Goal: Task Accomplishment & Management: Manage account settings

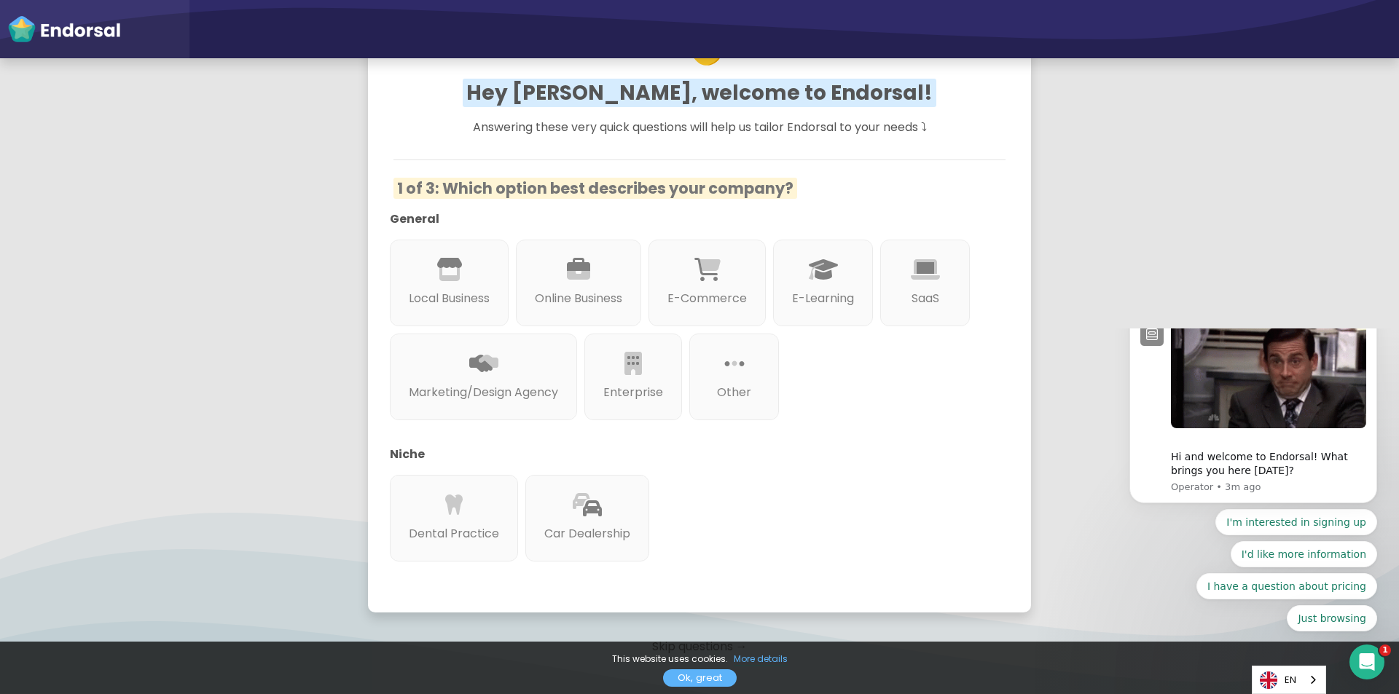
scroll to position [213, 0]
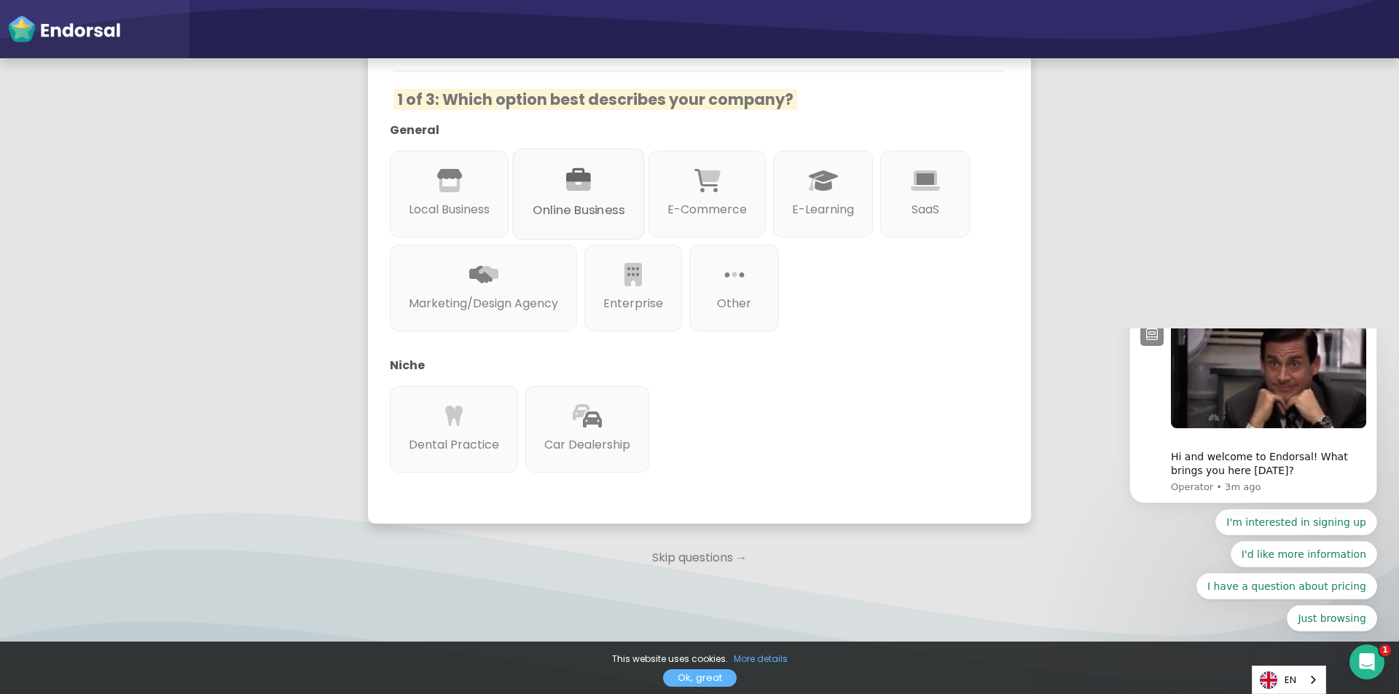
click at [571, 197] on div at bounding box center [579, 198] width 92 height 8
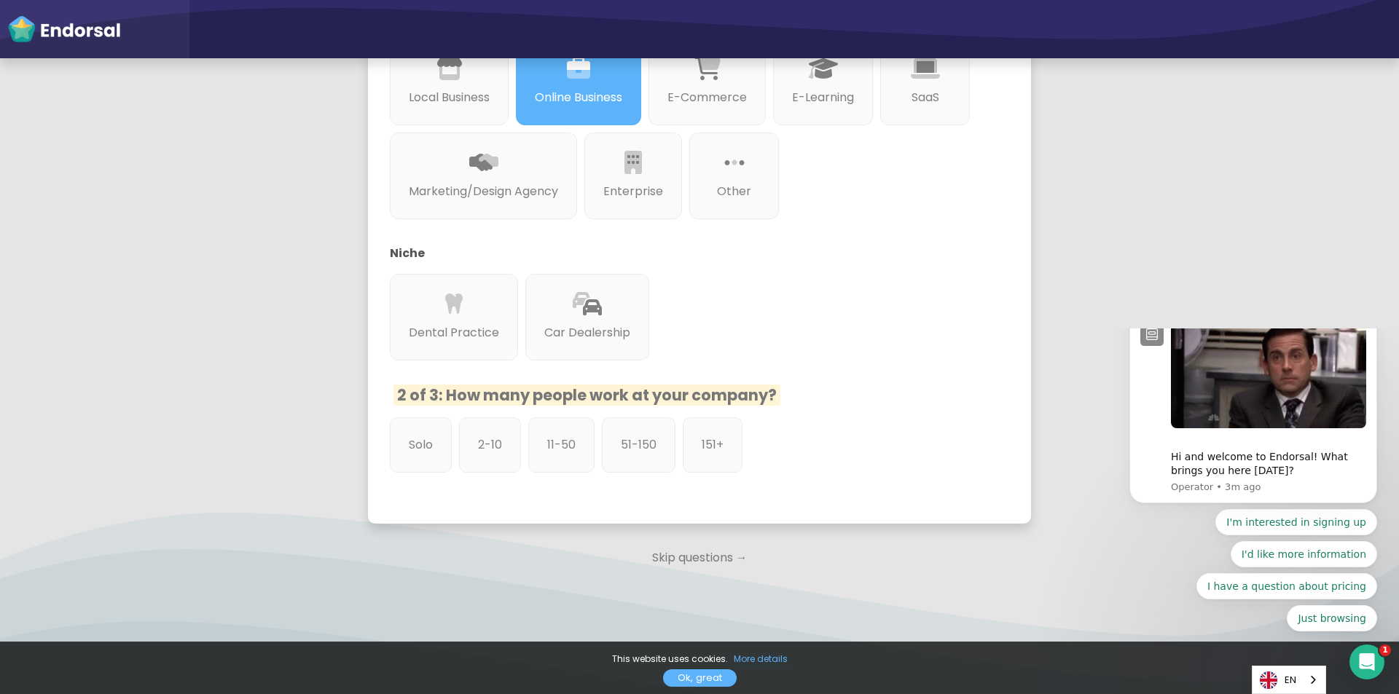
scroll to position [325, 0]
click at [707, 447] on p "151+" at bounding box center [712, 445] width 23 height 18
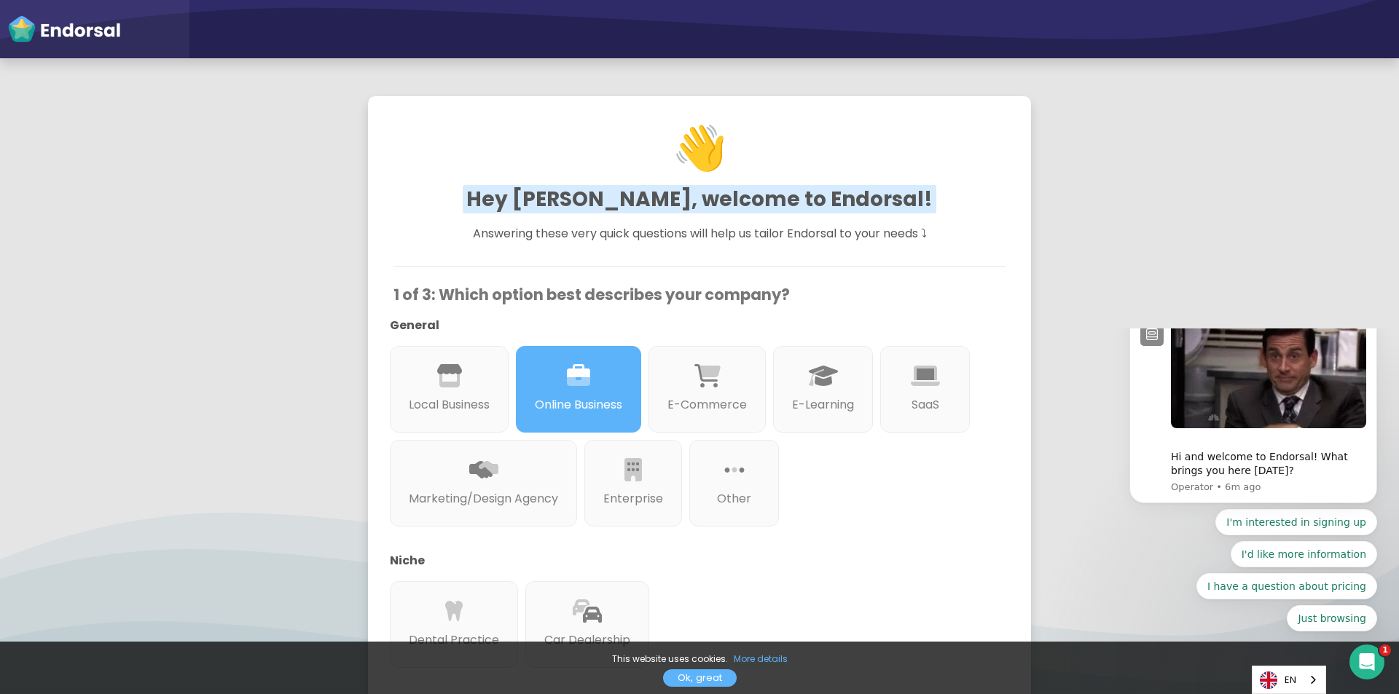
scroll to position [0, 0]
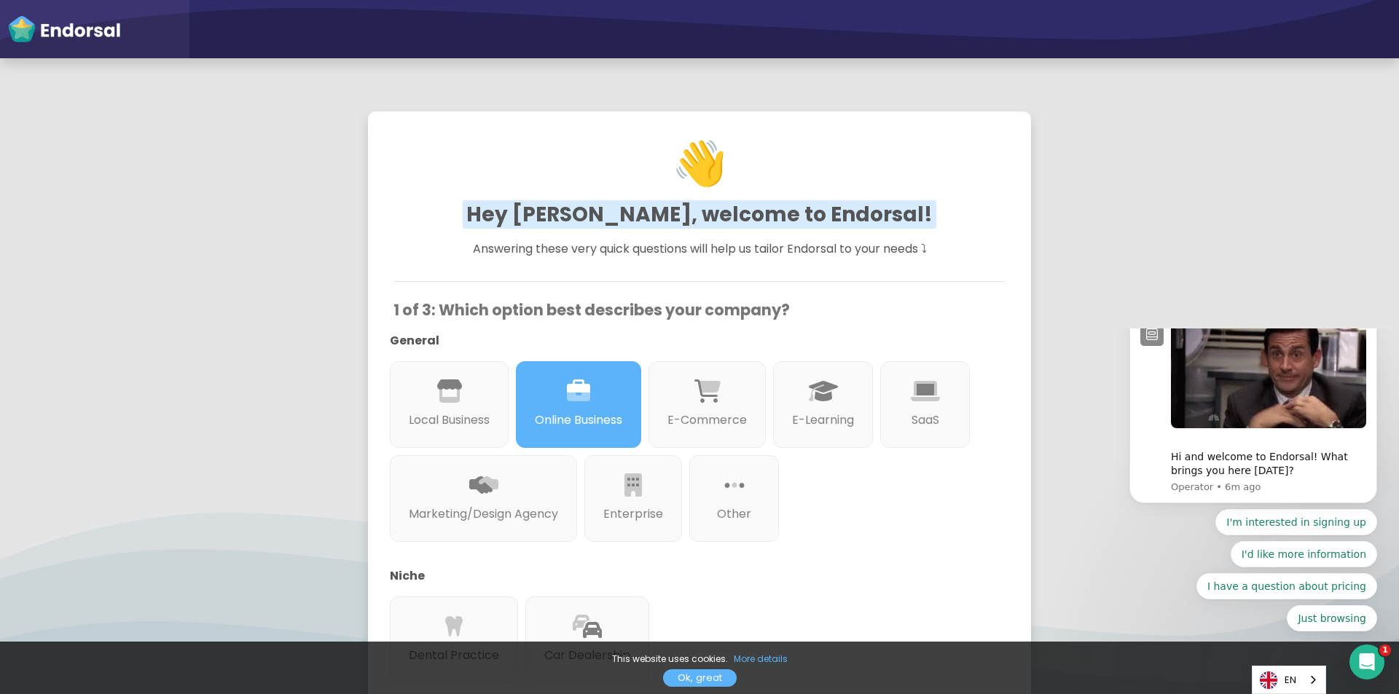
click at [1370, 316] on icon "Dismiss notification" at bounding box center [1372, 313] width 5 height 5
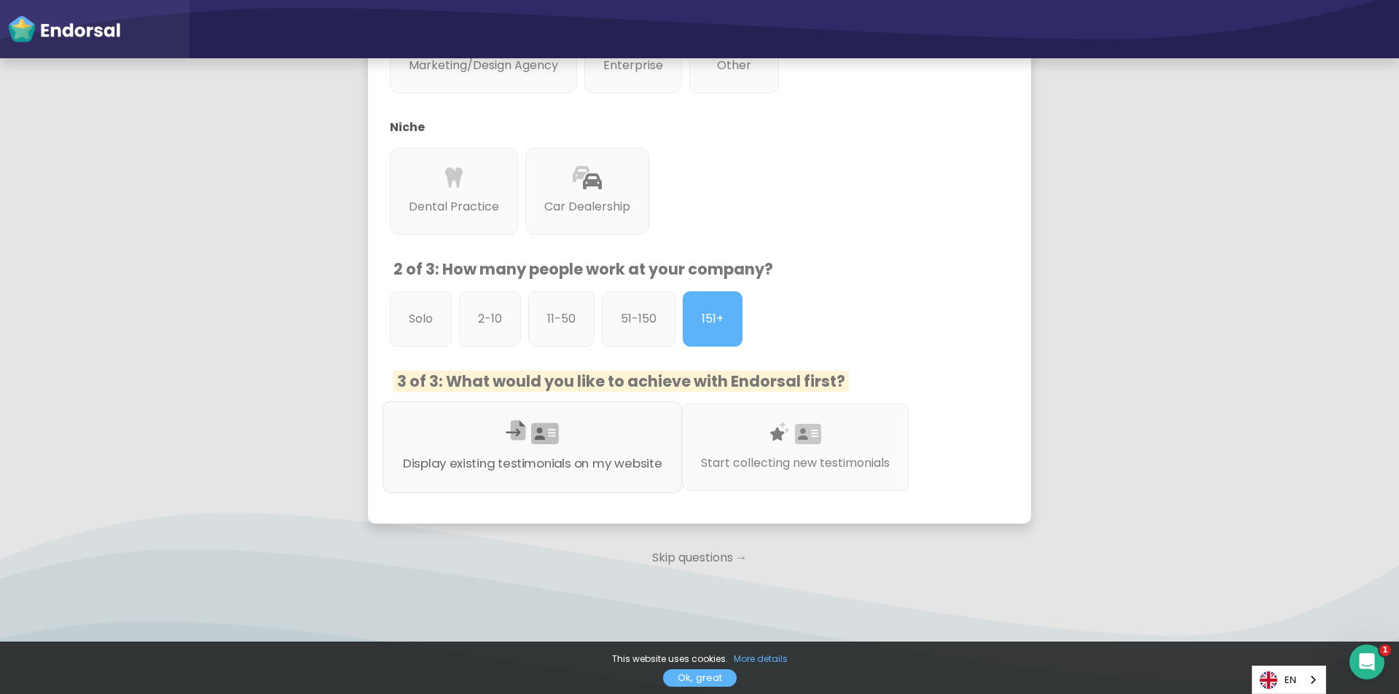
scroll to position [451, 0]
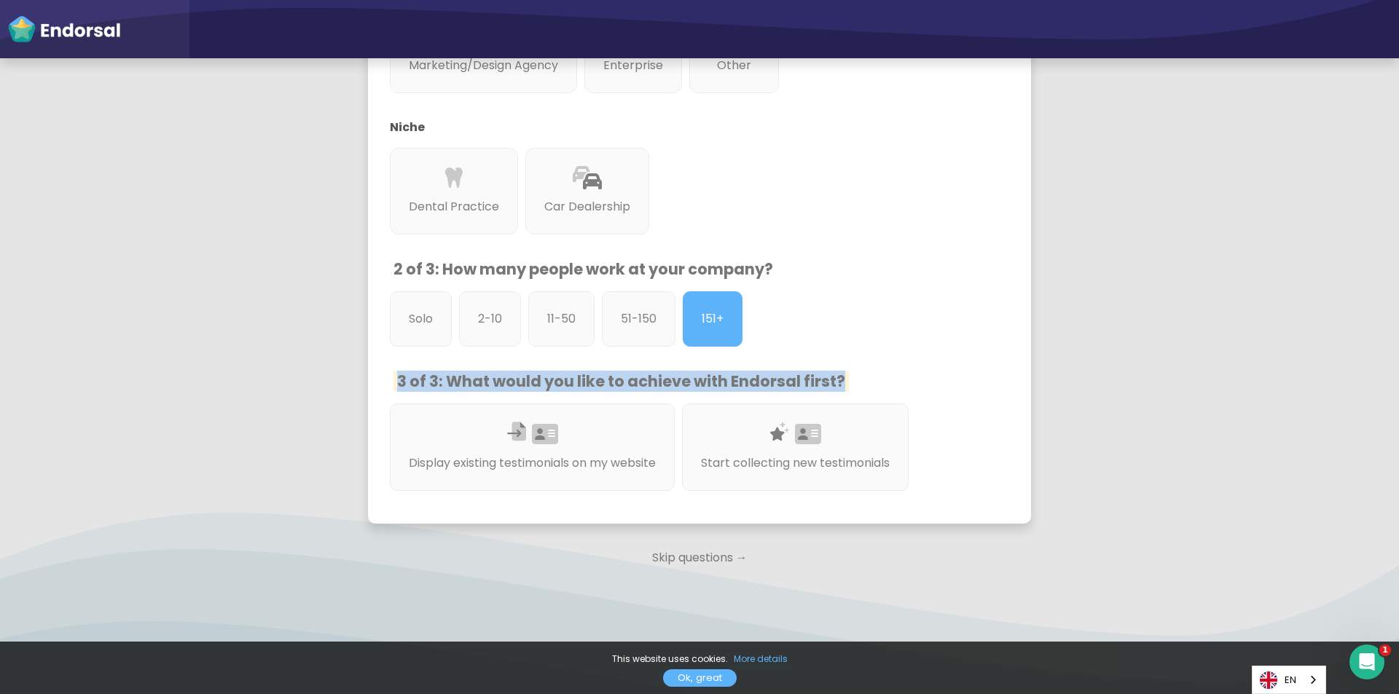
drag, startPoint x: 392, startPoint y: 380, endPoint x: 894, endPoint y: 398, distance: 502.3
click at [894, 398] on div "3 of 3: What would you like to achieve with Endorsal first? Display existing te…" at bounding box center [699, 435] width 612 height 126
drag, startPoint x: 422, startPoint y: 373, endPoint x: 847, endPoint y: 374, distance: 425.5
click at [847, 374] on h3 "3 of 3: What would you like to achieve with Endorsal first?" at bounding box center [699, 381] width 612 height 18
drag, startPoint x: 390, startPoint y: 377, endPoint x: 865, endPoint y: 385, distance: 475.8
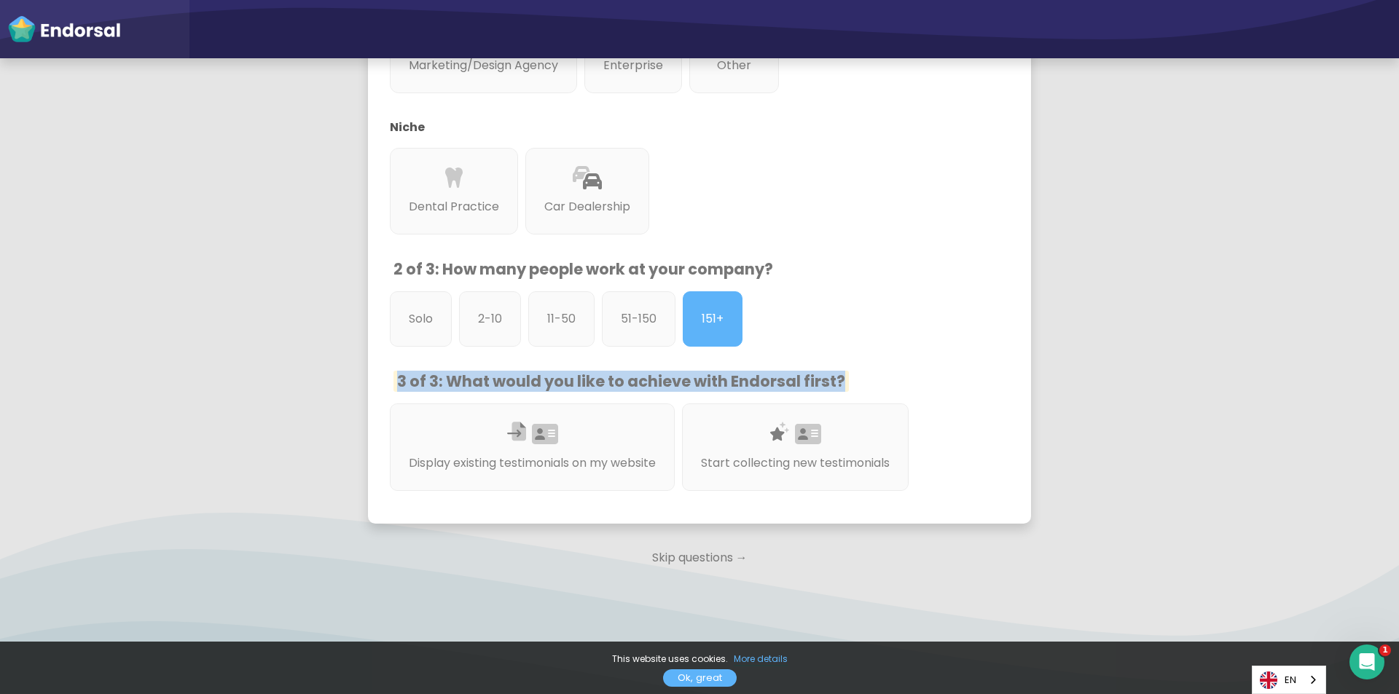
click at [865, 385] on div "👋 Hey Amir, welcome to Endorsal! Answering these very quick questions will help…" at bounding box center [699, 93] width 648 height 847
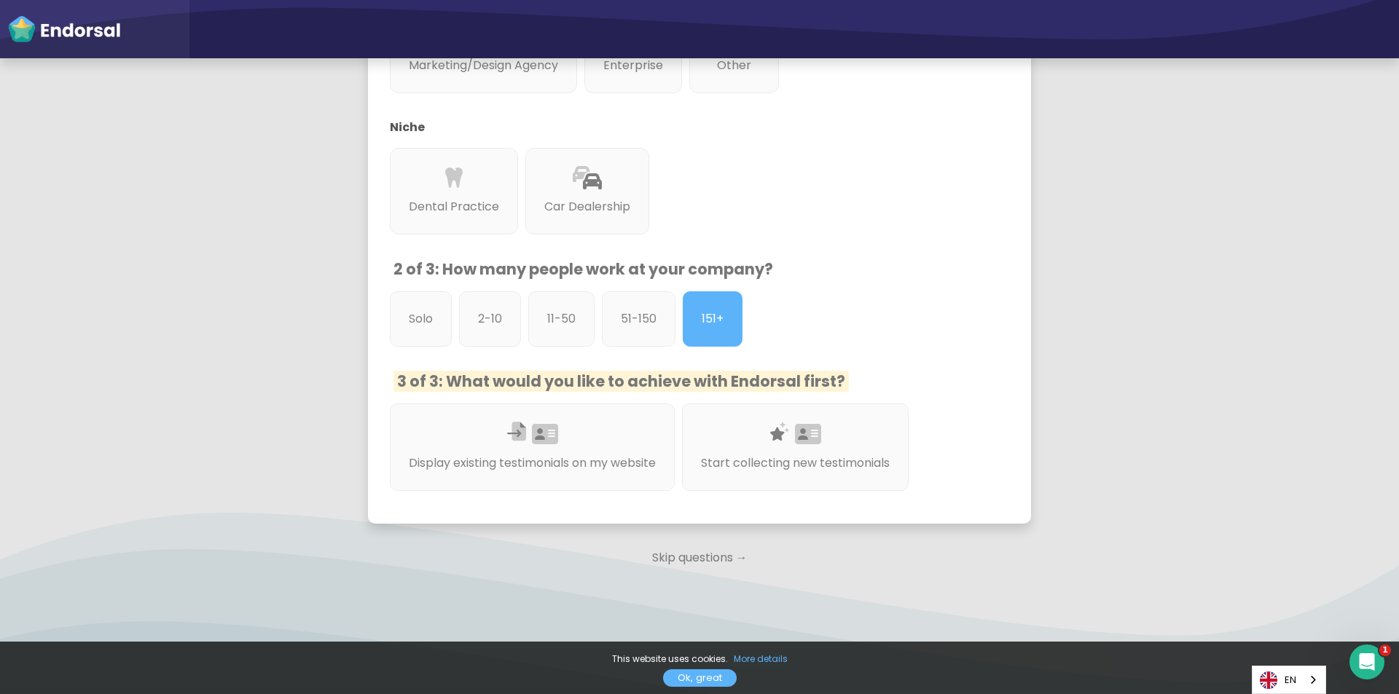
click at [993, 371] on div at bounding box center [699, 363] width 612 height 18
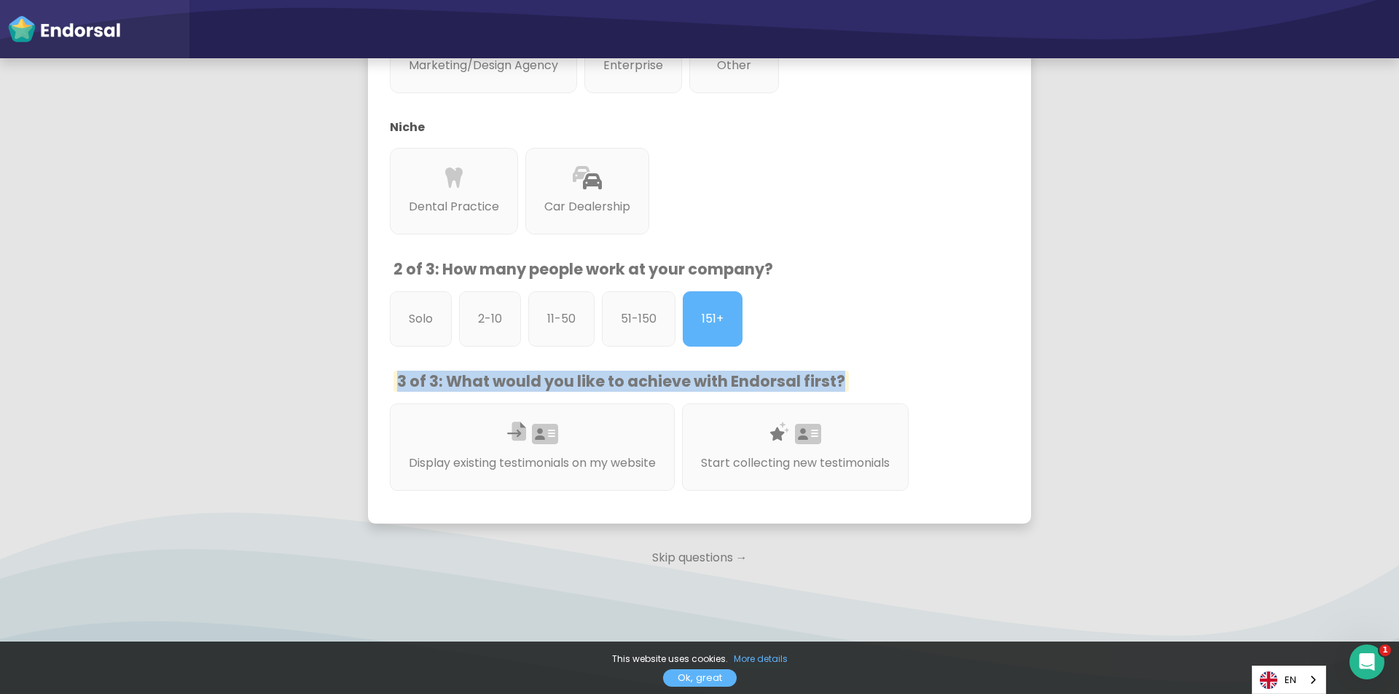
drag, startPoint x: 381, startPoint y: 386, endPoint x: 880, endPoint y: 381, distance: 499.1
click at [880, 381] on div "👋 Hey Amir, welcome to Endorsal! Answering these very quick questions will help…" at bounding box center [699, 93] width 648 height 847
click at [878, 377] on h3 "3 of 3: What would you like to achieve with Endorsal first?" at bounding box center [699, 381] width 612 height 18
drag, startPoint x: 390, startPoint y: 370, endPoint x: 913, endPoint y: 387, distance: 522.6
click at [913, 387] on div "1 of 3: Which option best describes your company? General Local Business Online…" at bounding box center [699, 175] width 612 height 646
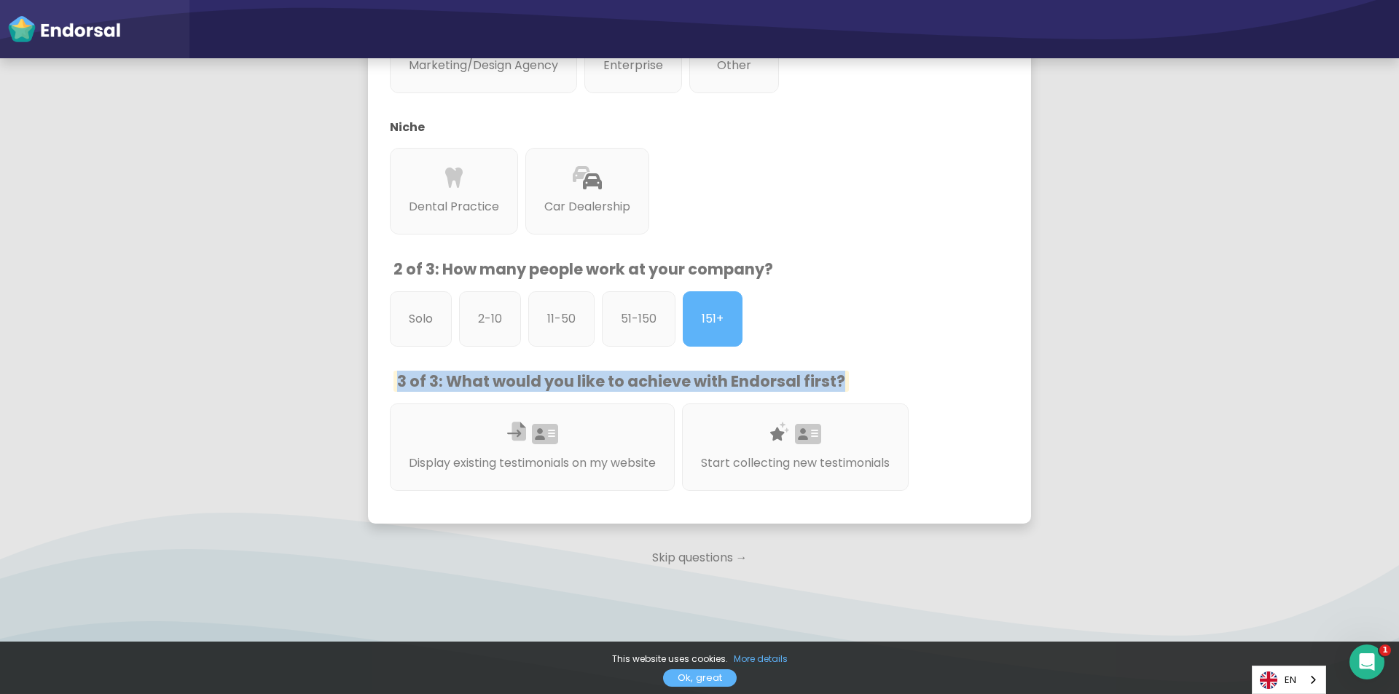
click at [913, 372] on h3 "3 of 3: What would you like to achieve with Endorsal first?" at bounding box center [699, 381] width 612 height 18
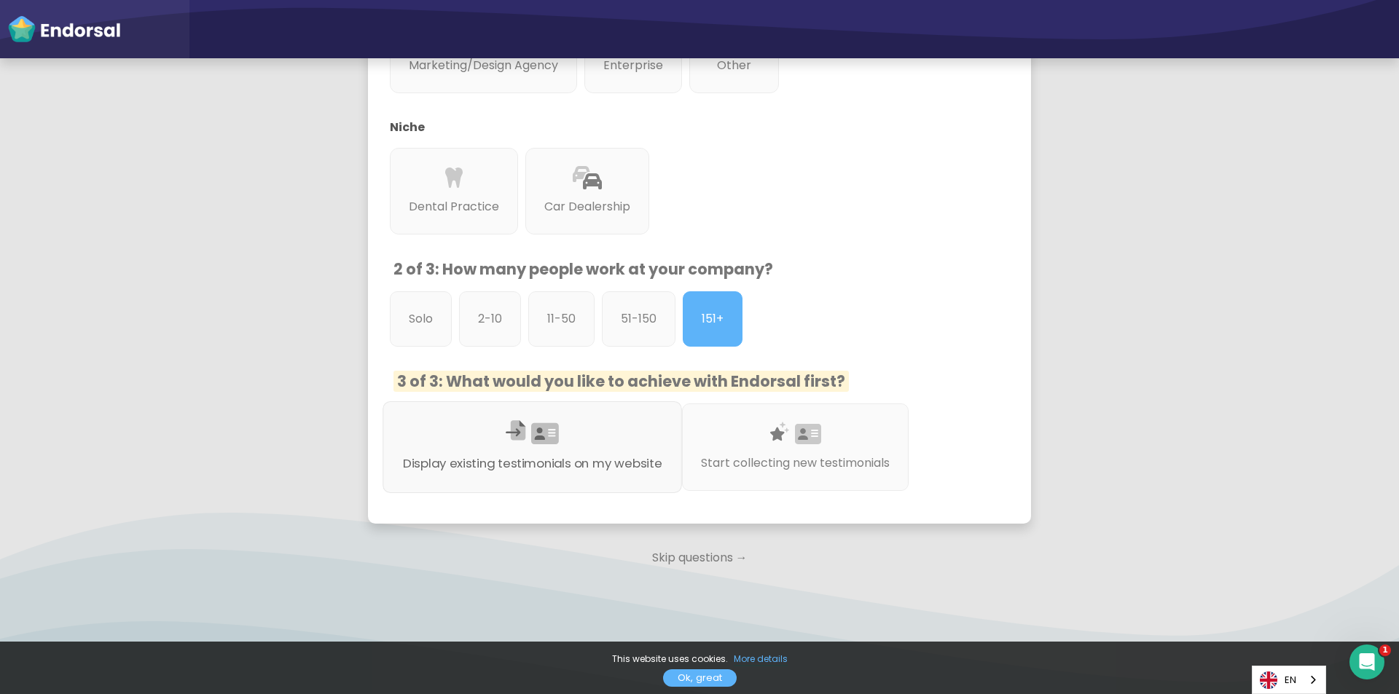
click at [568, 442] on div "Display existing testimonials on my website" at bounding box center [531, 447] width 299 height 92
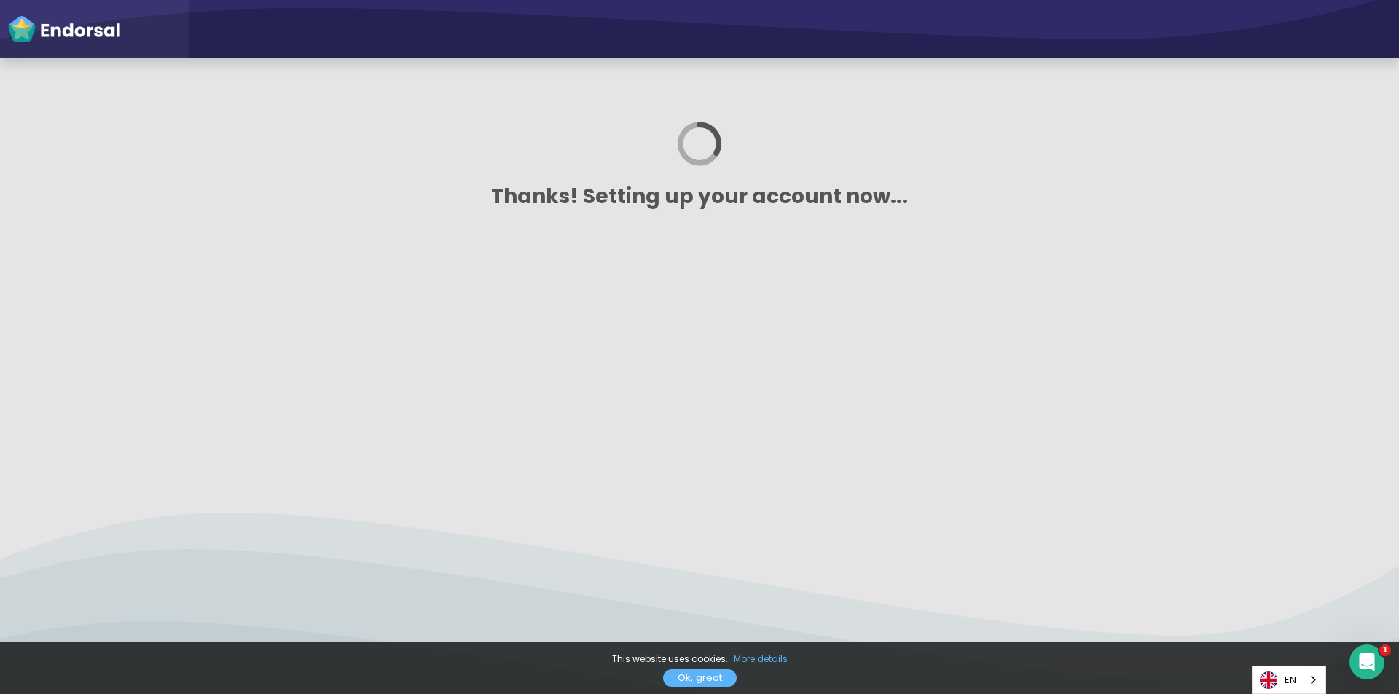
scroll to position [0, 0]
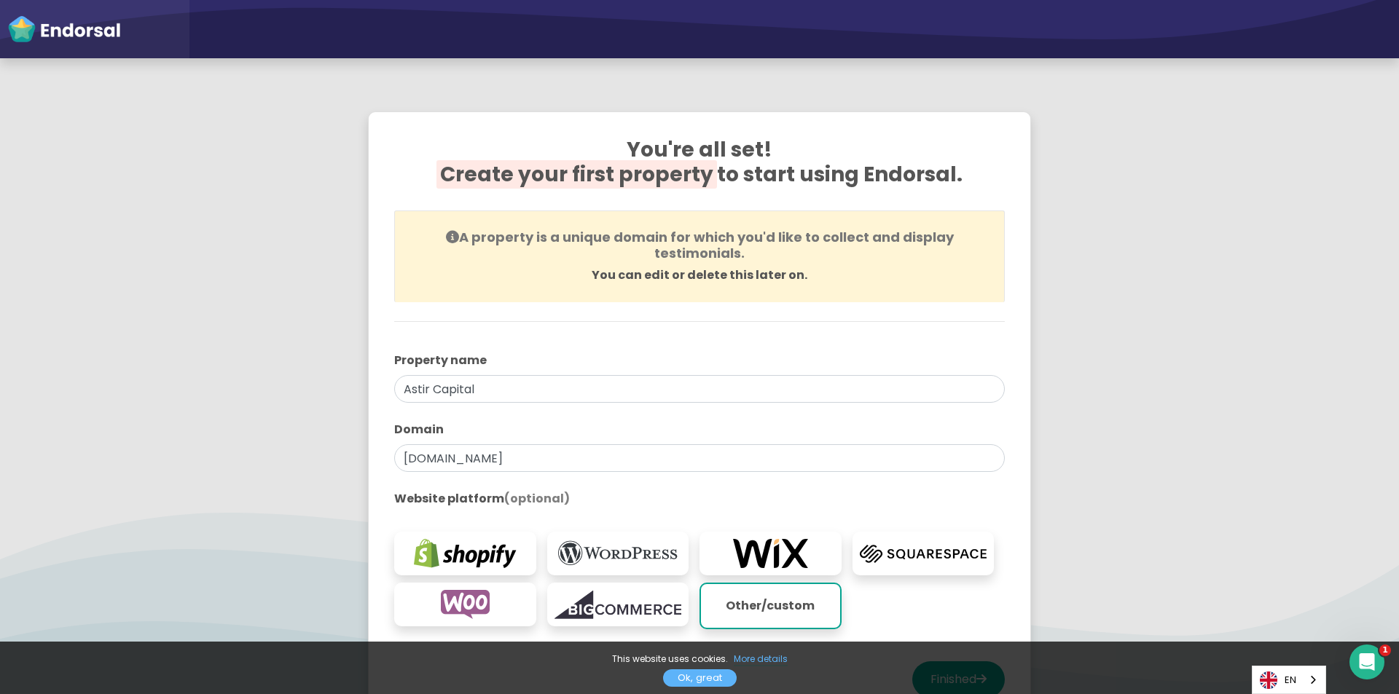
drag, startPoint x: 620, startPoint y: 145, endPoint x: 978, endPoint y: 178, distance: 360.0
click at [978, 178] on h2 "You're all set! Create your first property to start using Endorsal." at bounding box center [699, 171] width 611 height 67
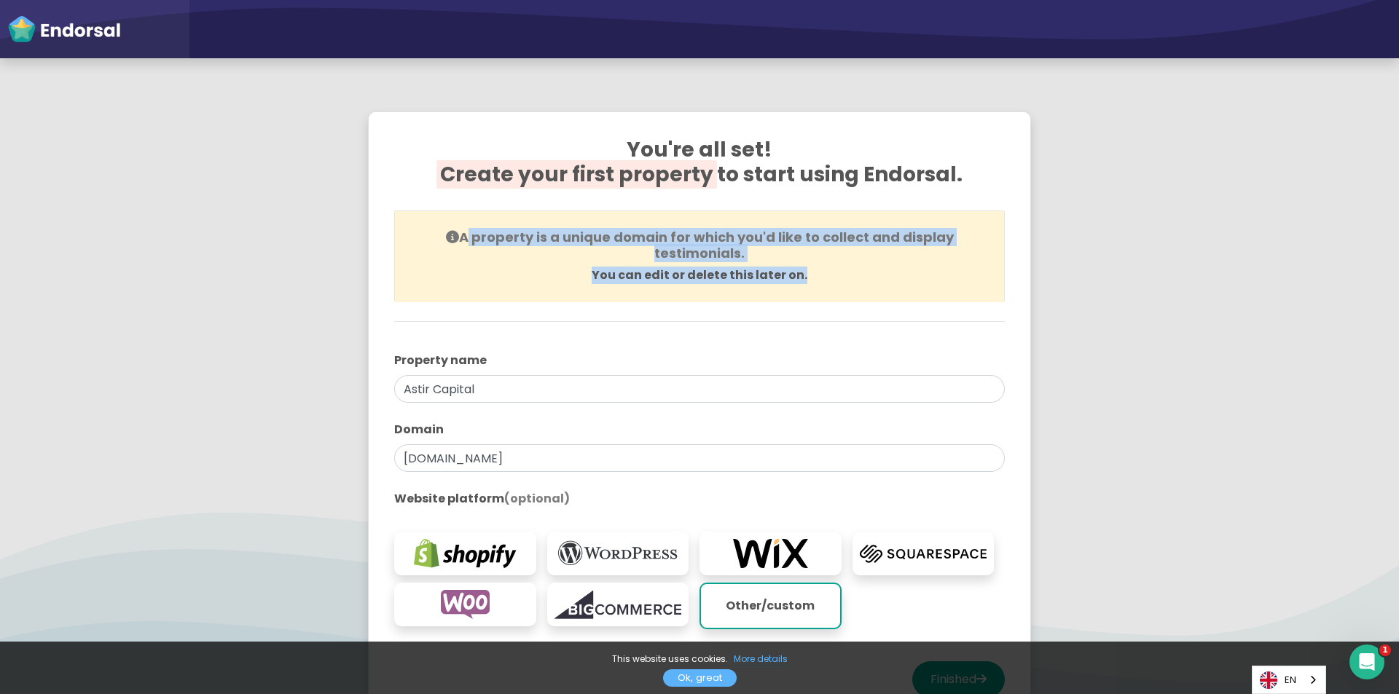
drag, startPoint x: 460, startPoint y: 234, endPoint x: 883, endPoint y: 268, distance: 423.9
click at [883, 268] on div "A property is a unique domain for which you'd like to collect and display testi…" at bounding box center [699, 257] width 611 height 92
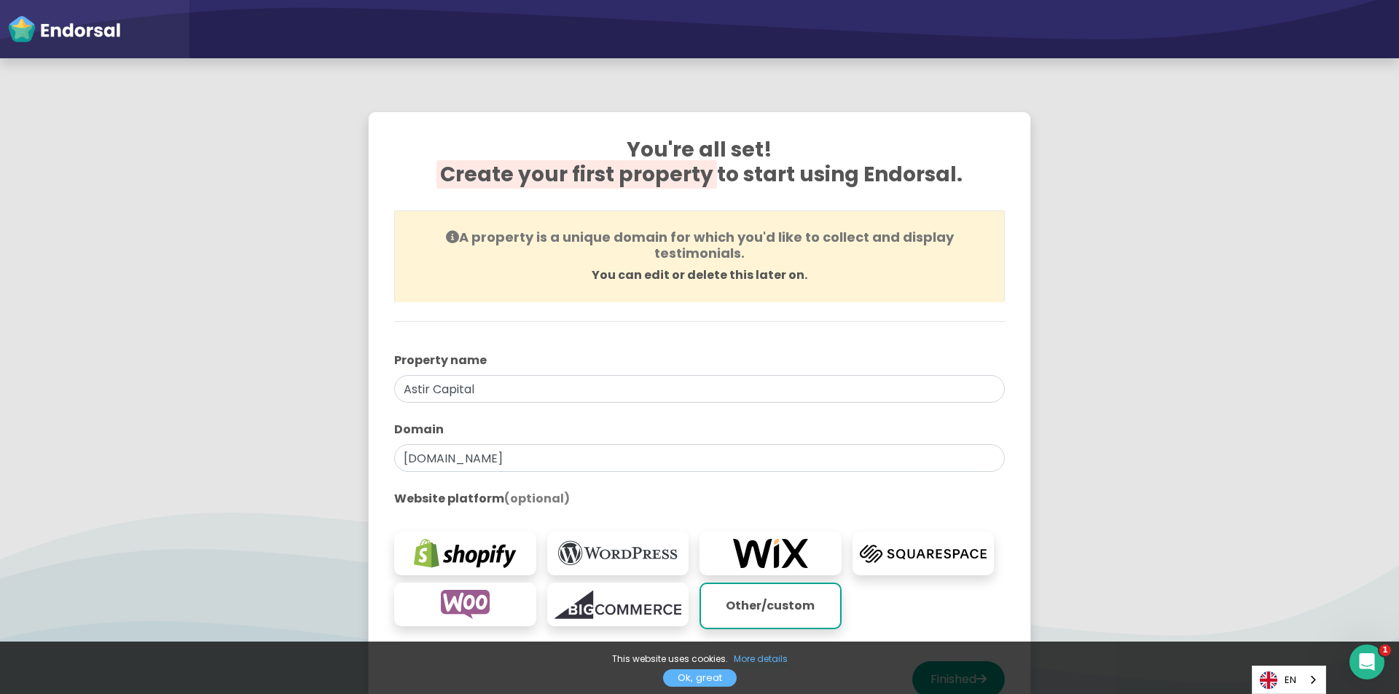
click at [538, 330] on div "You're all set! Create your first property to start using Endorsal. A property …" at bounding box center [699, 421] width 647 height 604
drag, startPoint x: 542, startPoint y: 458, endPoint x: 340, endPoint y: 455, distance: 201.8
click at [340, 455] on app-survey "You're all set! Create your first property to start using Endorsal. A property …" at bounding box center [699, 429] width 1399 height 673
paste input "https://astir-capital.com/"
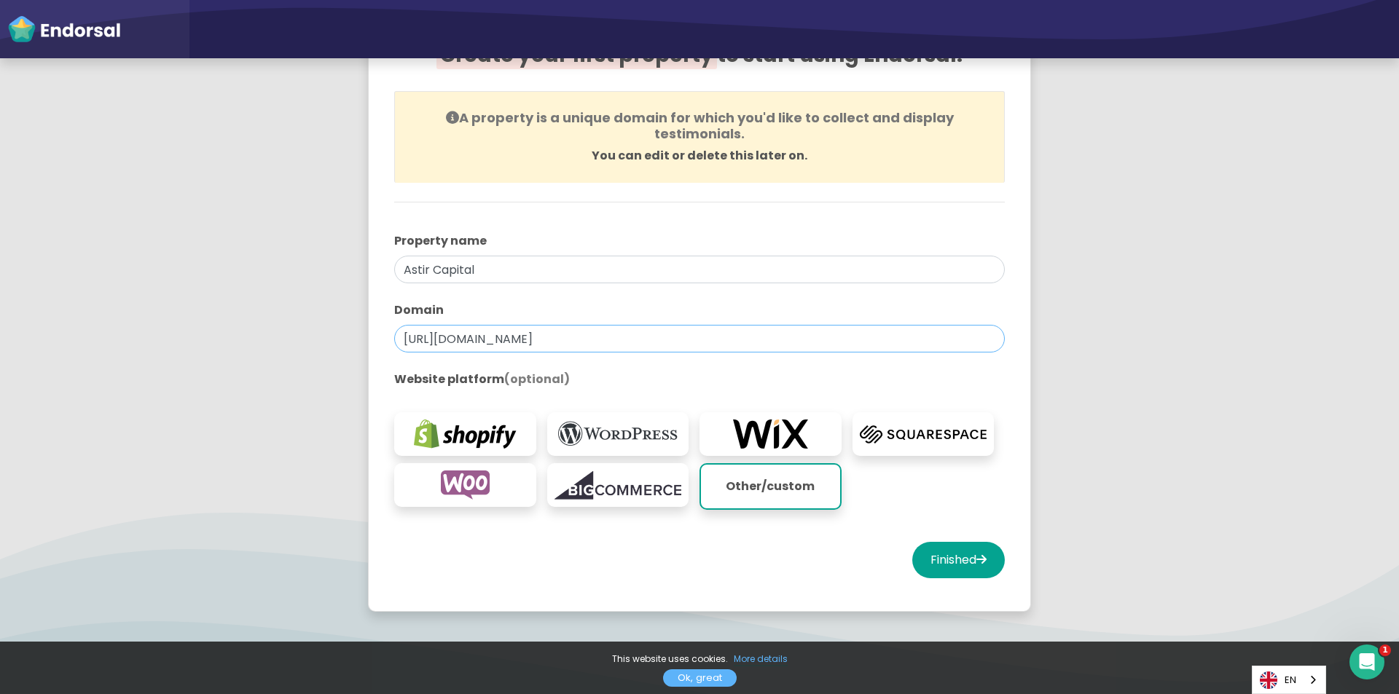
scroll to position [146, 0]
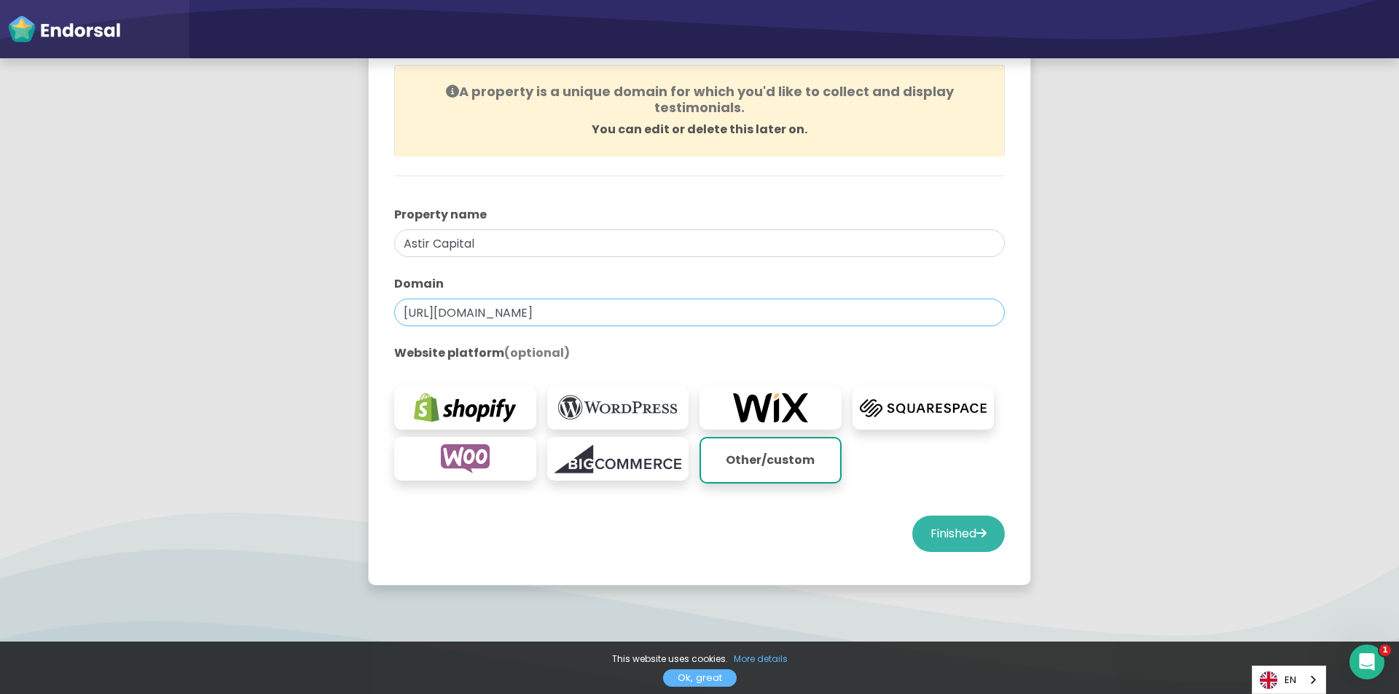
type input "https://astir-capital.com/"
click at [943, 542] on button "Finished" at bounding box center [958, 534] width 93 height 36
select select "14"
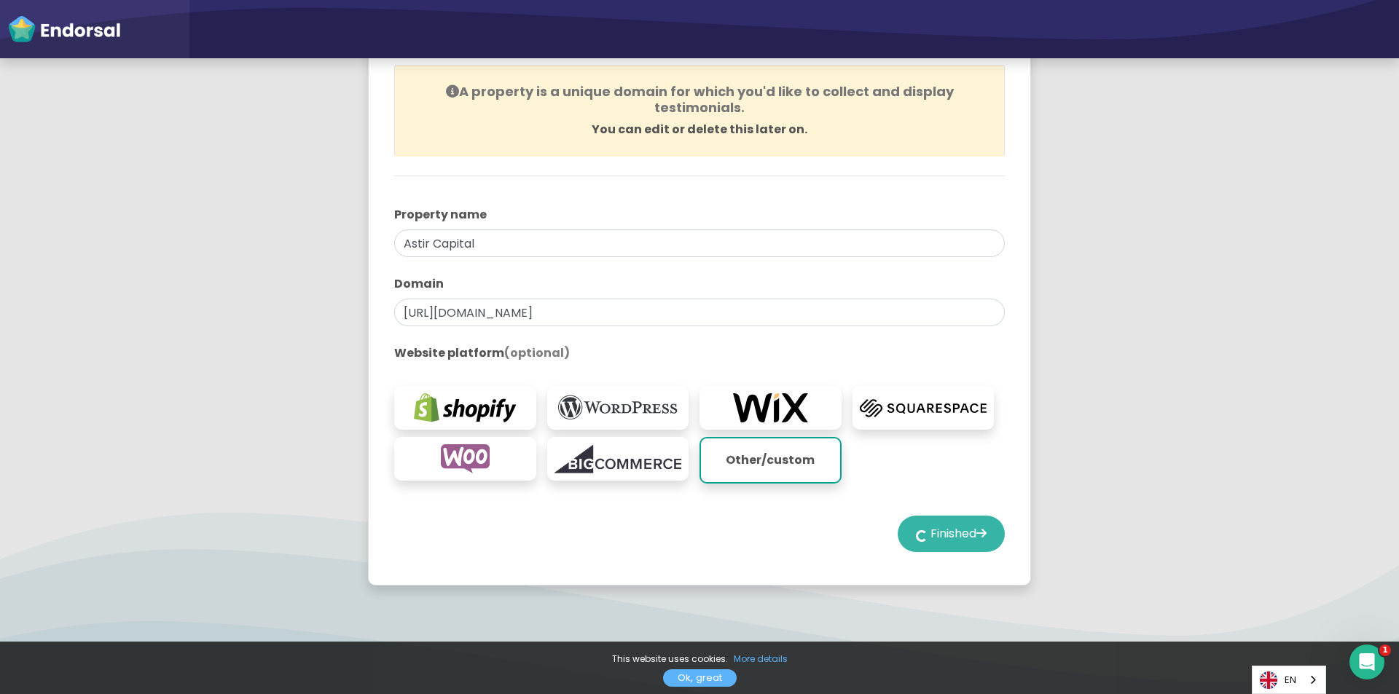
select select "14"
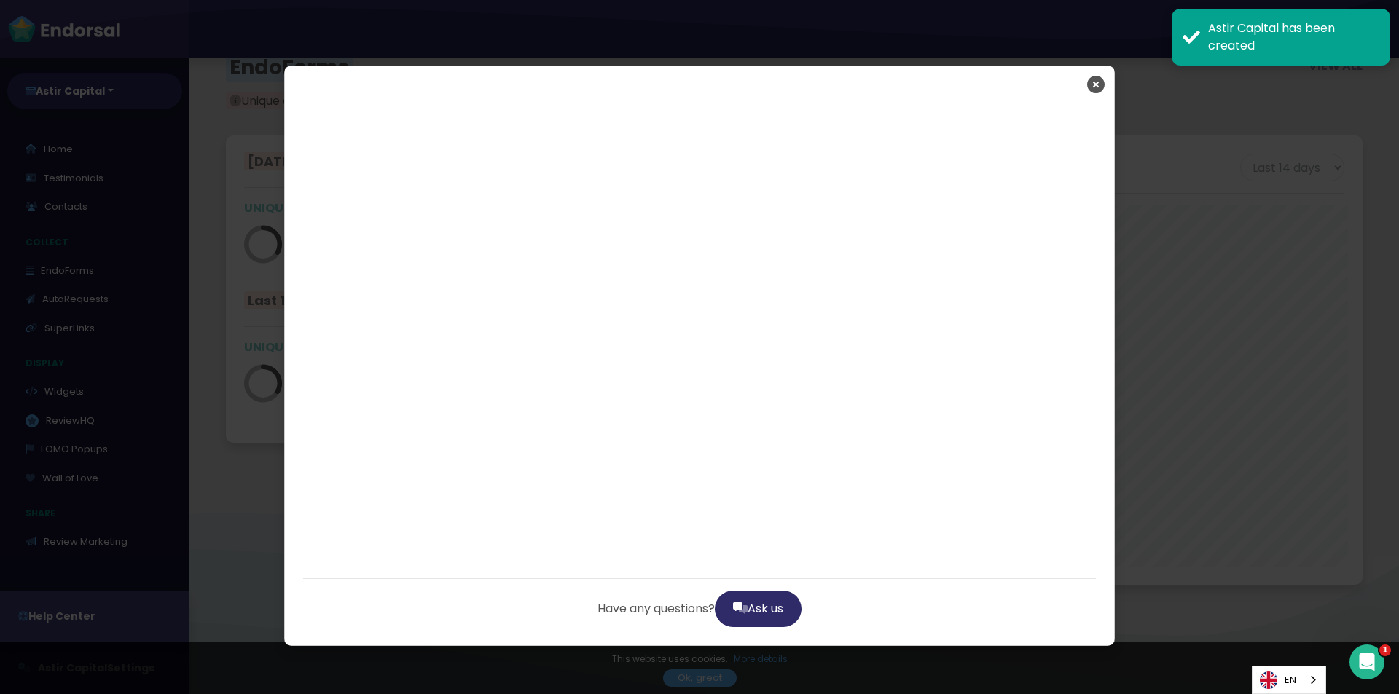
scroll to position [450, 739]
click at [1094, 83] on icon "Close" at bounding box center [1095, 84] width 17 height 36
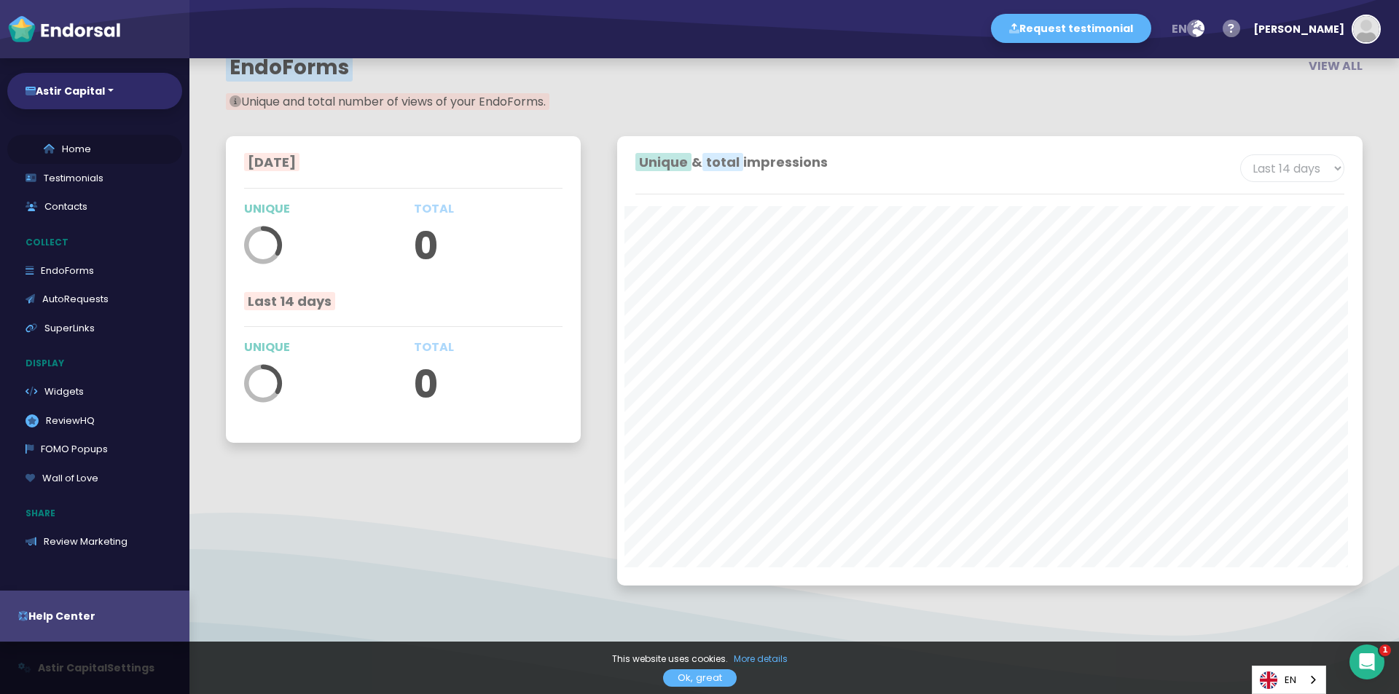
click at [63, 144] on link "Home" at bounding box center [94, 149] width 175 height 29
select select "14"
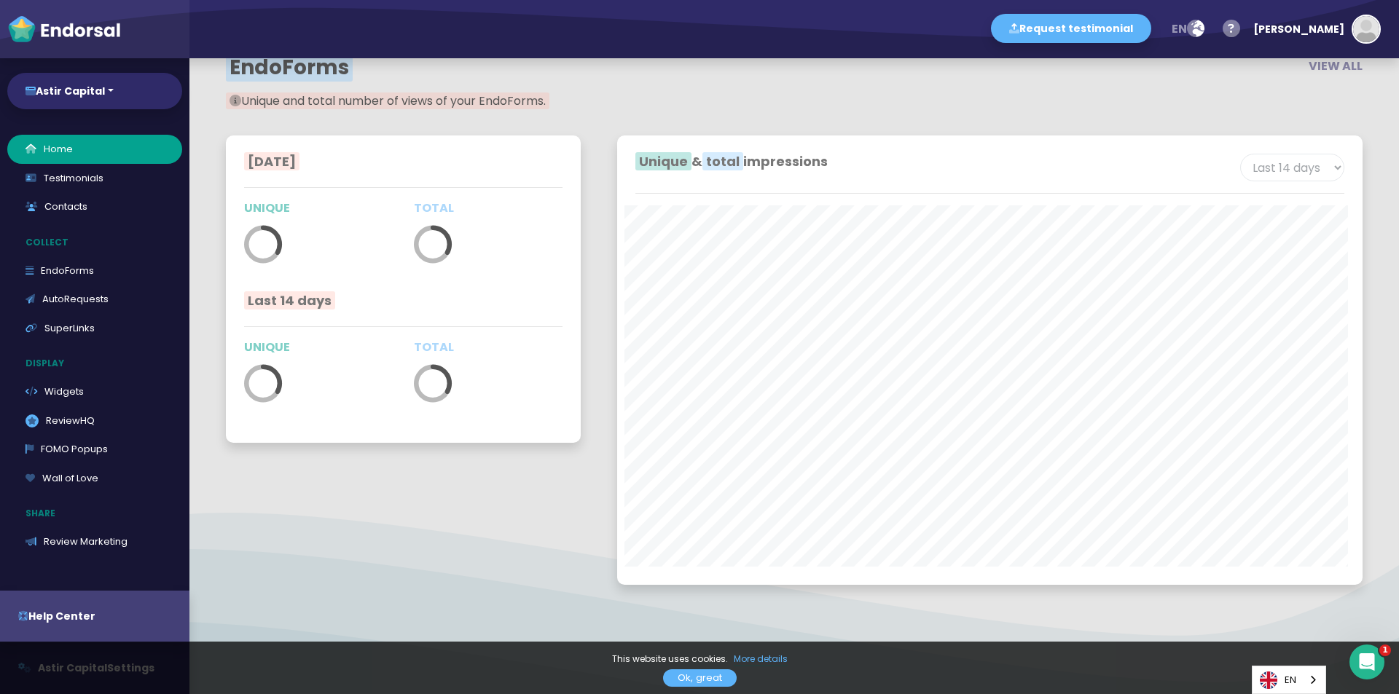
scroll to position [2666, 0]
click at [95, 177] on link "Testimonials" at bounding box center [94, 178] width 175 height 29
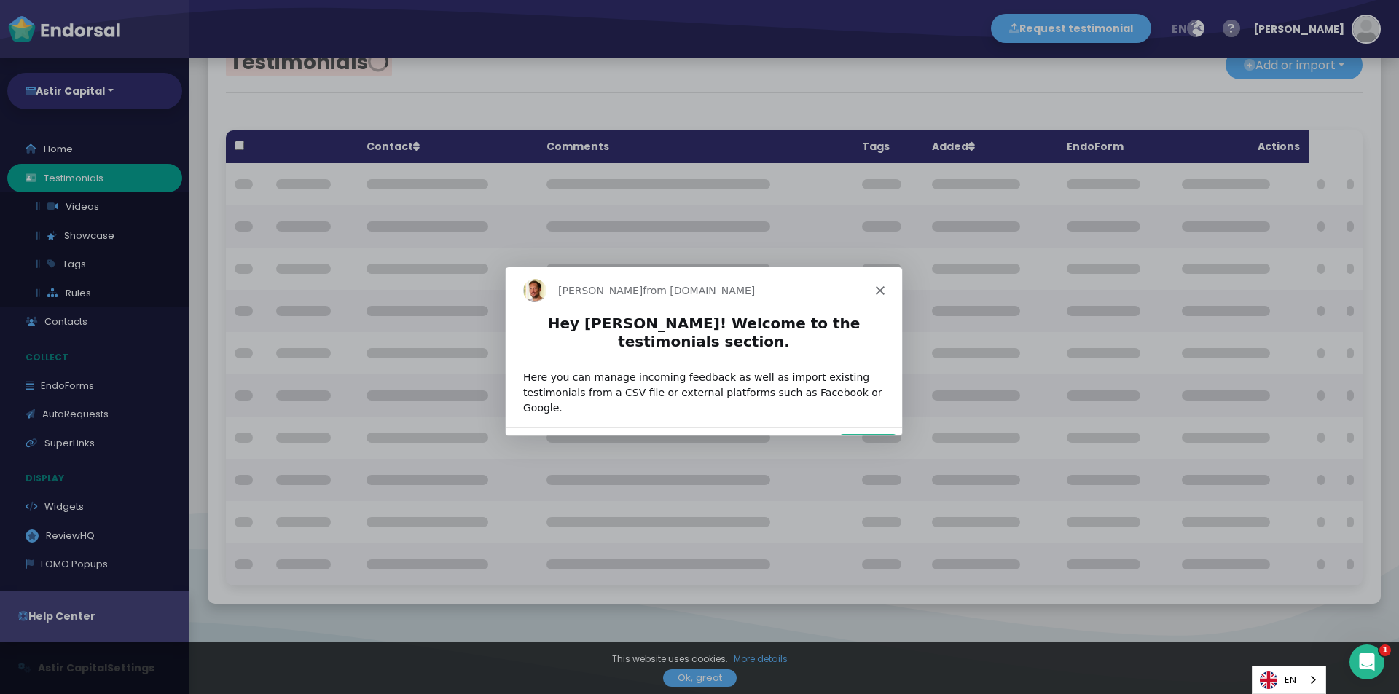
click at [887, 288] on div "Dean from Endorsal.io" at bounding box center [703, 289] width 396 height 47
drag, startPoint x: 869, startPoint y: 289, endPoint x: 879, endPoint y: 290, distance: 10.2
click at [869, 288] on div "Dean from Endorsal.io" at bounding box center [703, 289] width 396 height 47
click at [879, 290] on icon "Close" at bounding box center [879, 289] width 9 height 9
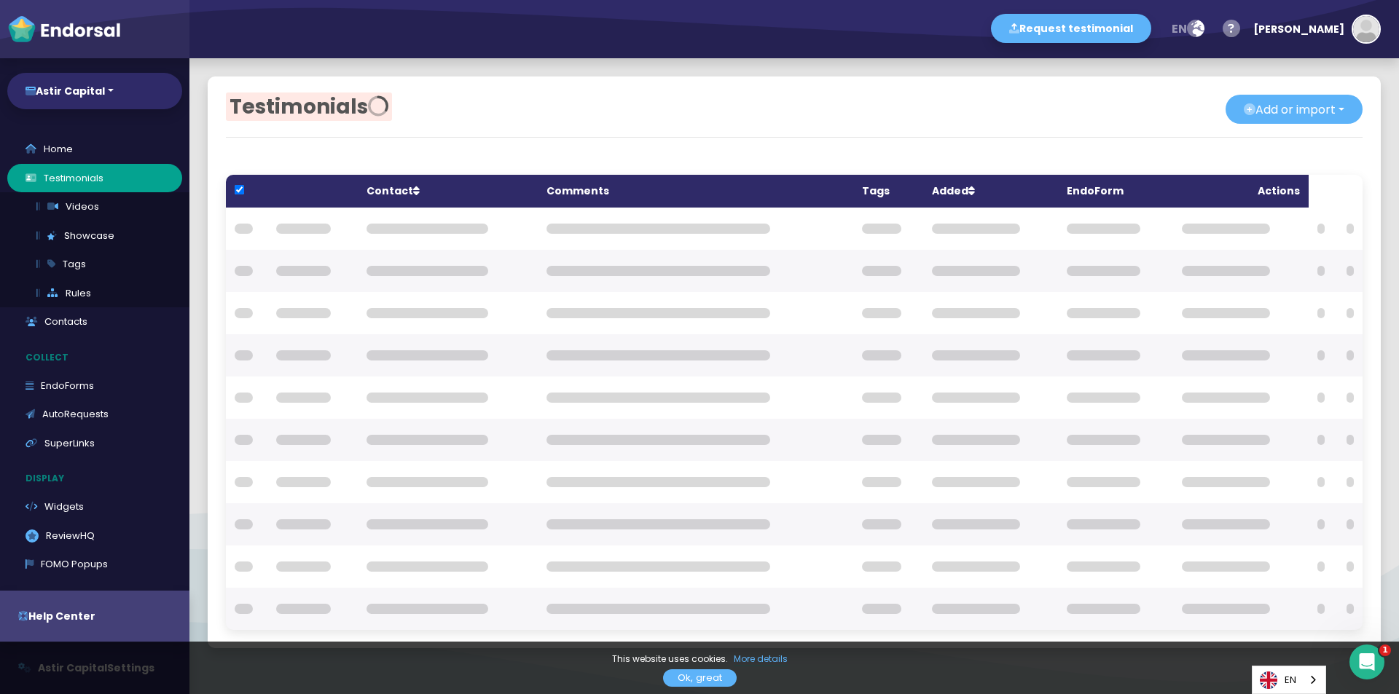
checkbox input "true"
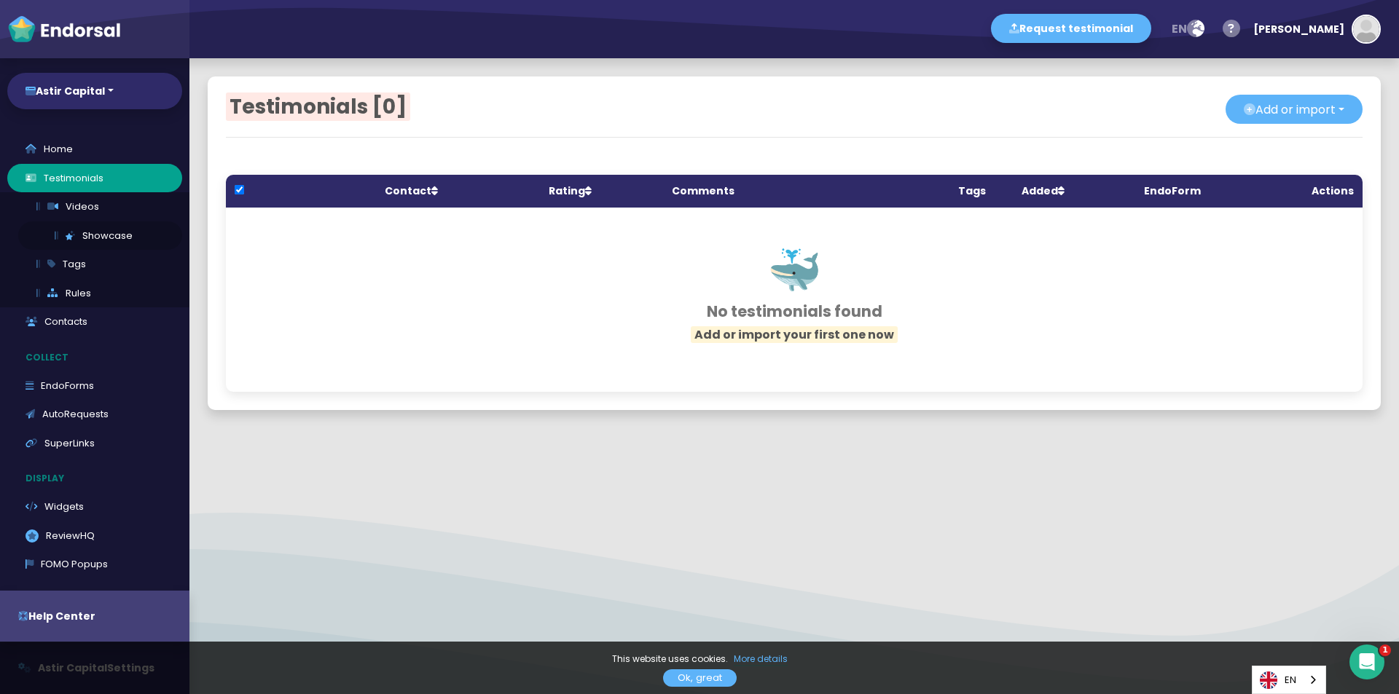
click at [107, 238] on link "Showcase" at bounding box center [100, 235] width 164 height 29
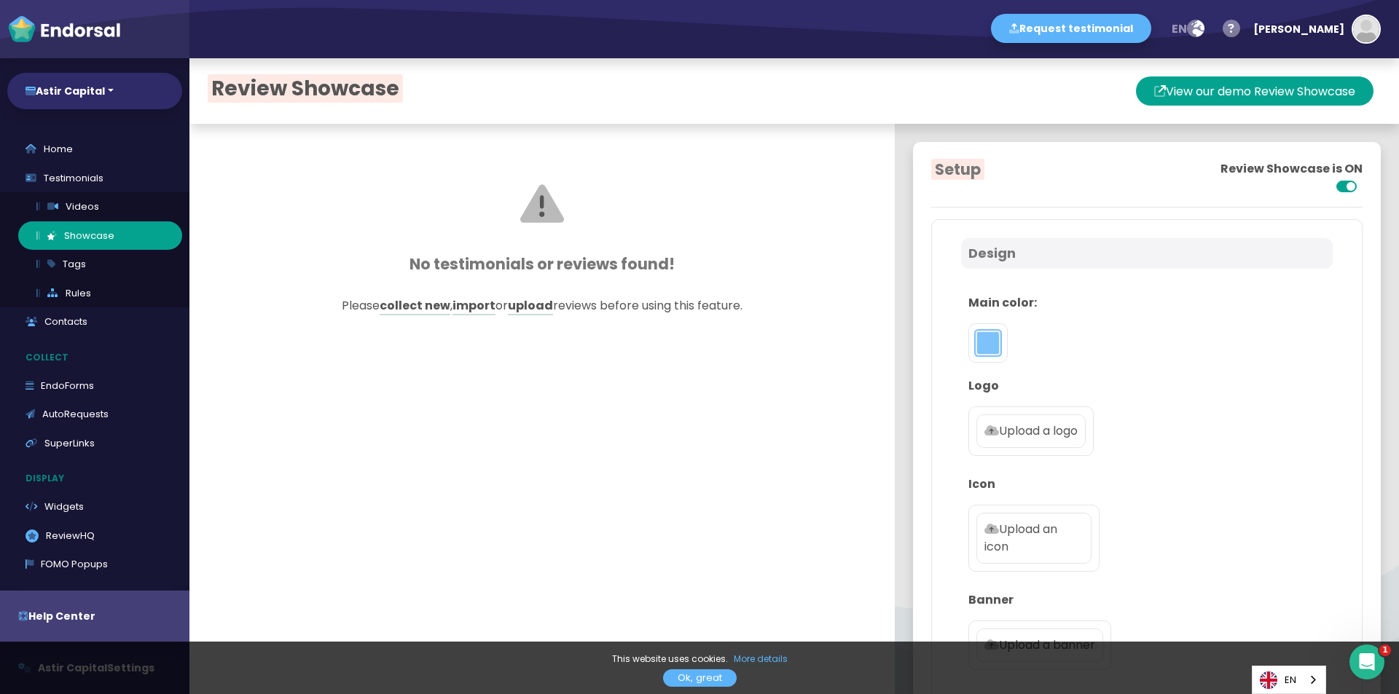
click at [984, 346] on button "toggle color picker dialog" at bounding box center [987, 342] width 23 height 23
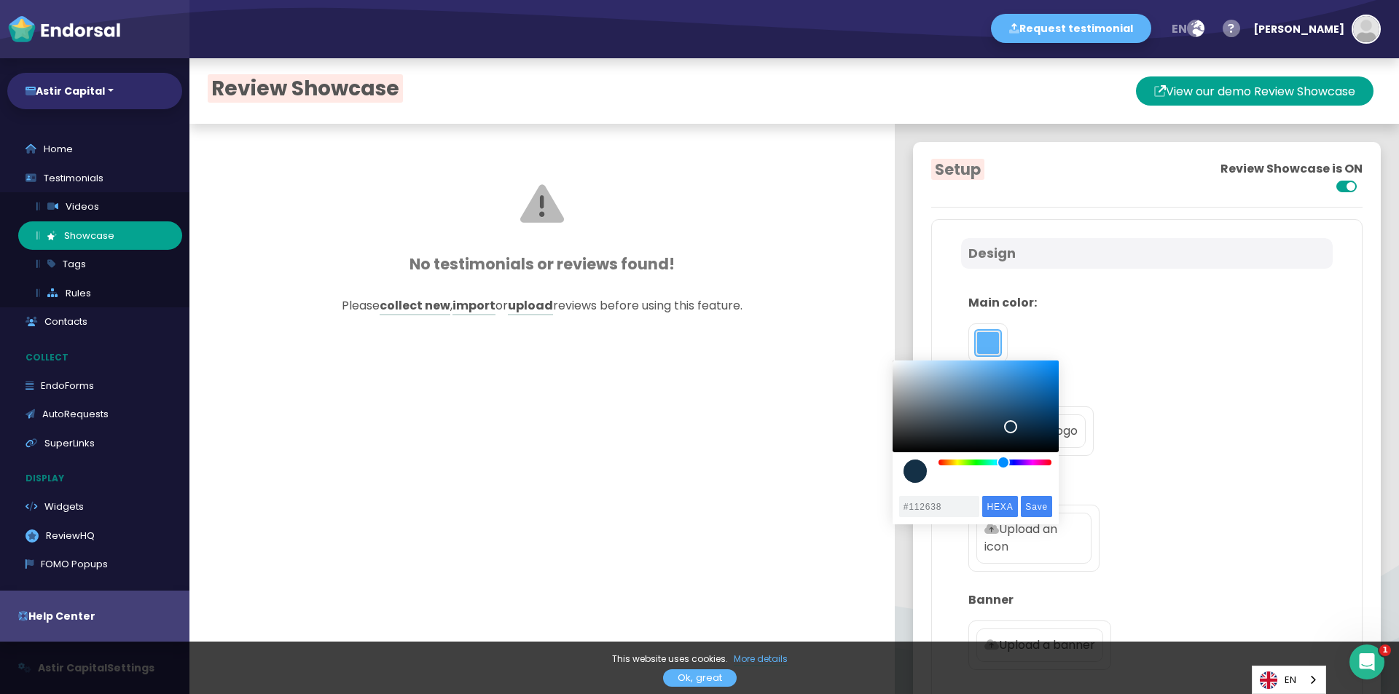
drag, startPoint x: 999, startPoint y: 370, endPoint x: 1008, endPoint y: 432, distance: 62.5
click at [1008, 432] on div "color picker dialog" at bounding box center [975, 407] width 166 height 92
drag, startPoint x: 1006, startPoint y: 461, endPoint x: 989, endPoint y: 467, distance: 18.4
click at [989, 467] on div "color picker dialog" at bounding box center [988, 462] width 13 height 13
drag, startPoint x: 1009, startPoint y: 435, endPoint x: 998, endPoint y: 371, distance: 65.0
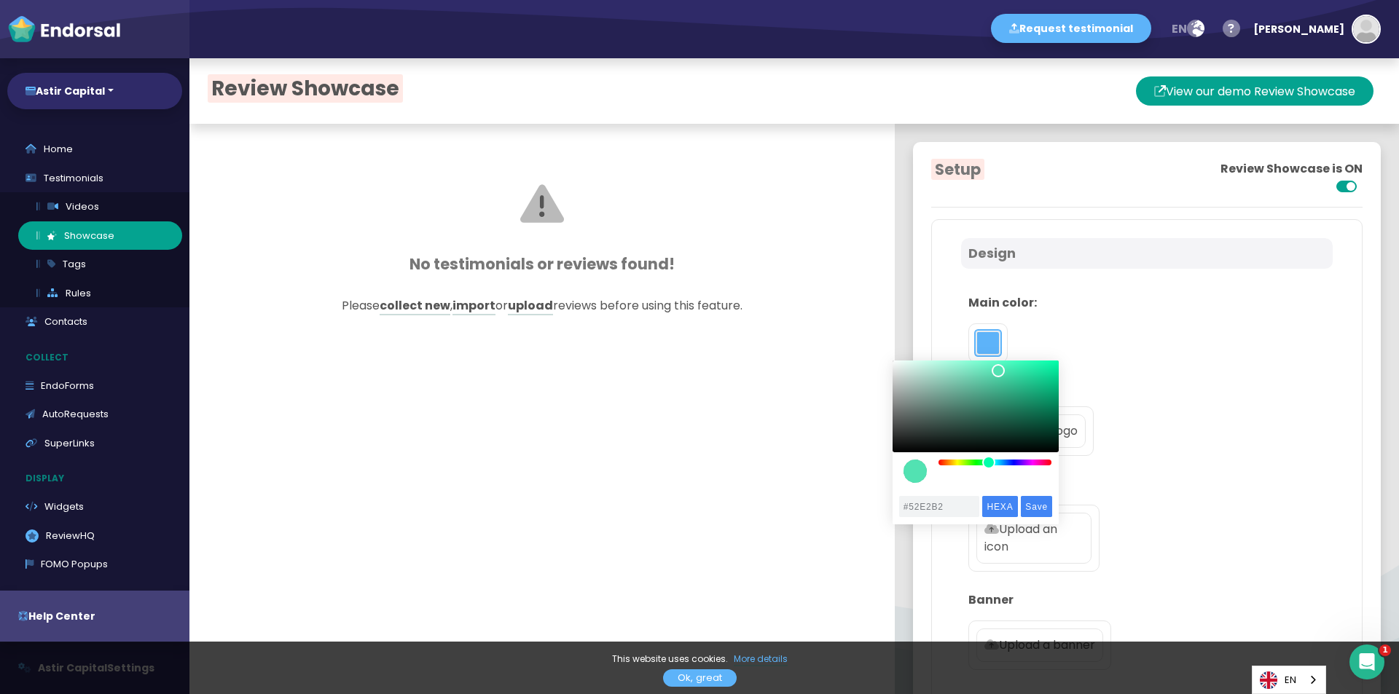
click at [998, 371] on div "color picker dialog" at bounding box center [998, 370] width 13 height 13
type input "#47CC9F"
click at [1000, 379] on div "color picker dialog" at bounding box center [975, 407] width 166 height 92
click at [1041, 505] on input "Save" at bounding box center [1036, 506] width 31 height 21
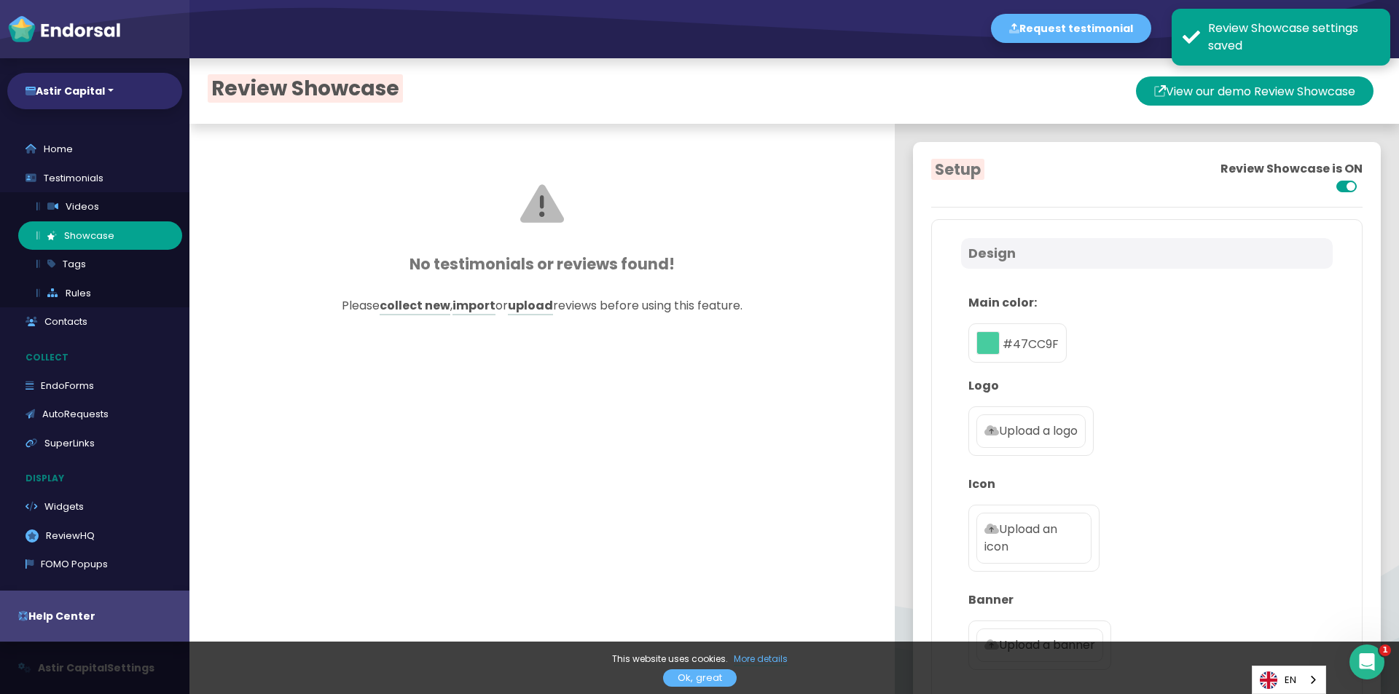
click at [1048, 442] on label "Upload a logo" at bounding box center [1030, 432] width 109 height 34
click at [0, 0] on input "Upload a logo" at bounding box center [0, 0] width 0 height 0
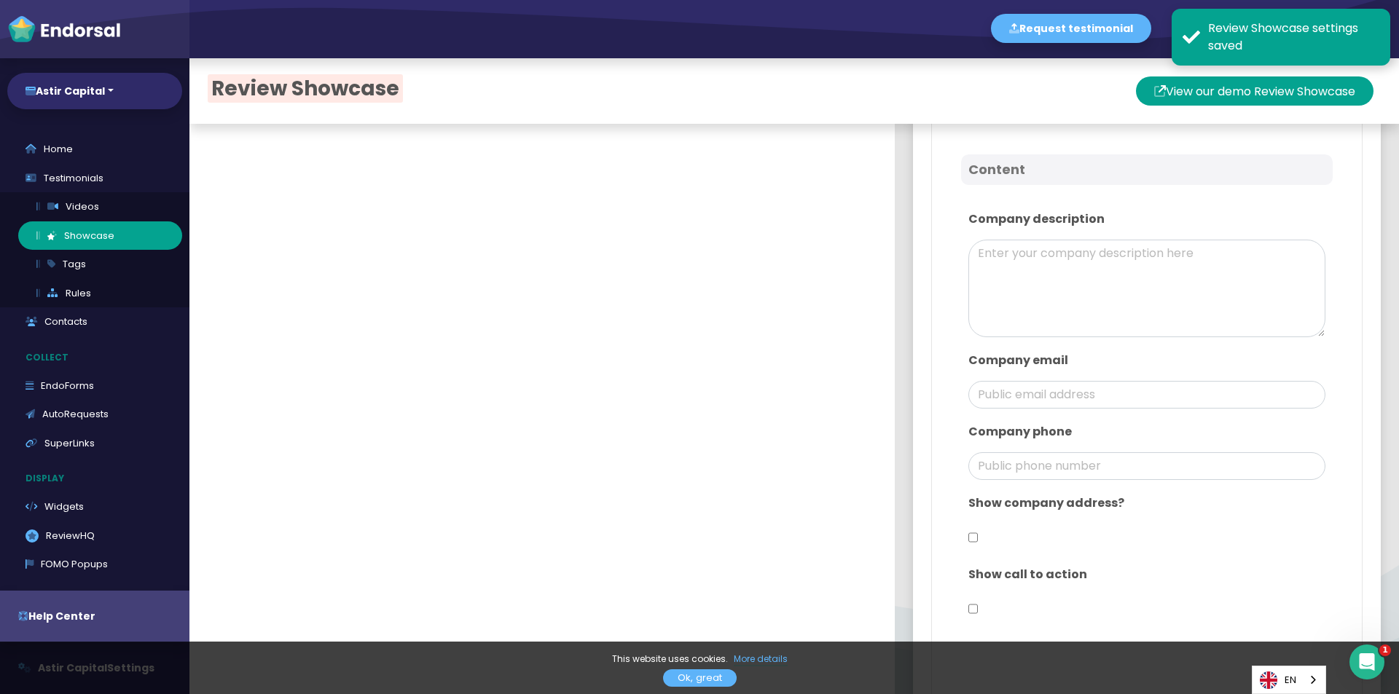
scroll to position [656, 0]
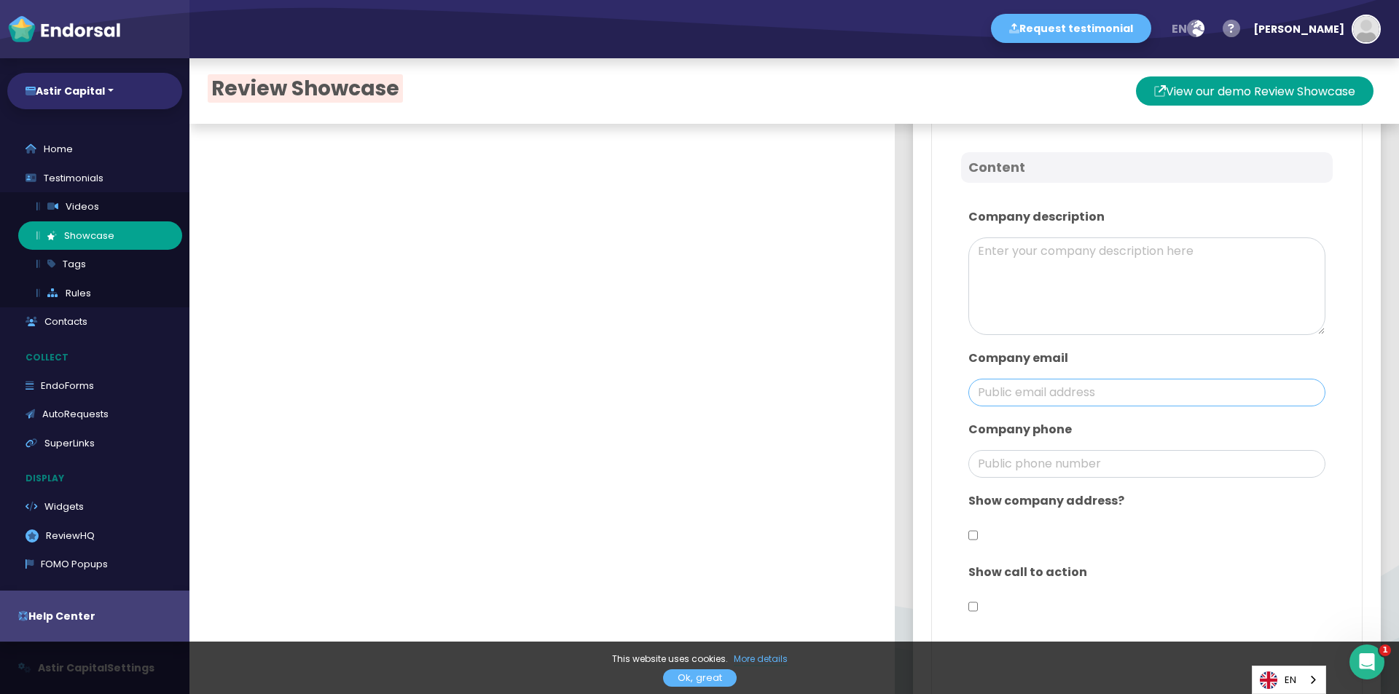
click at [1097, 390] on input "email" at bounding box center [1146, 393] width 357 height 28
click at [1104, 354] on p "Company email" at bounding box center [1146, 358] width 357 height 17
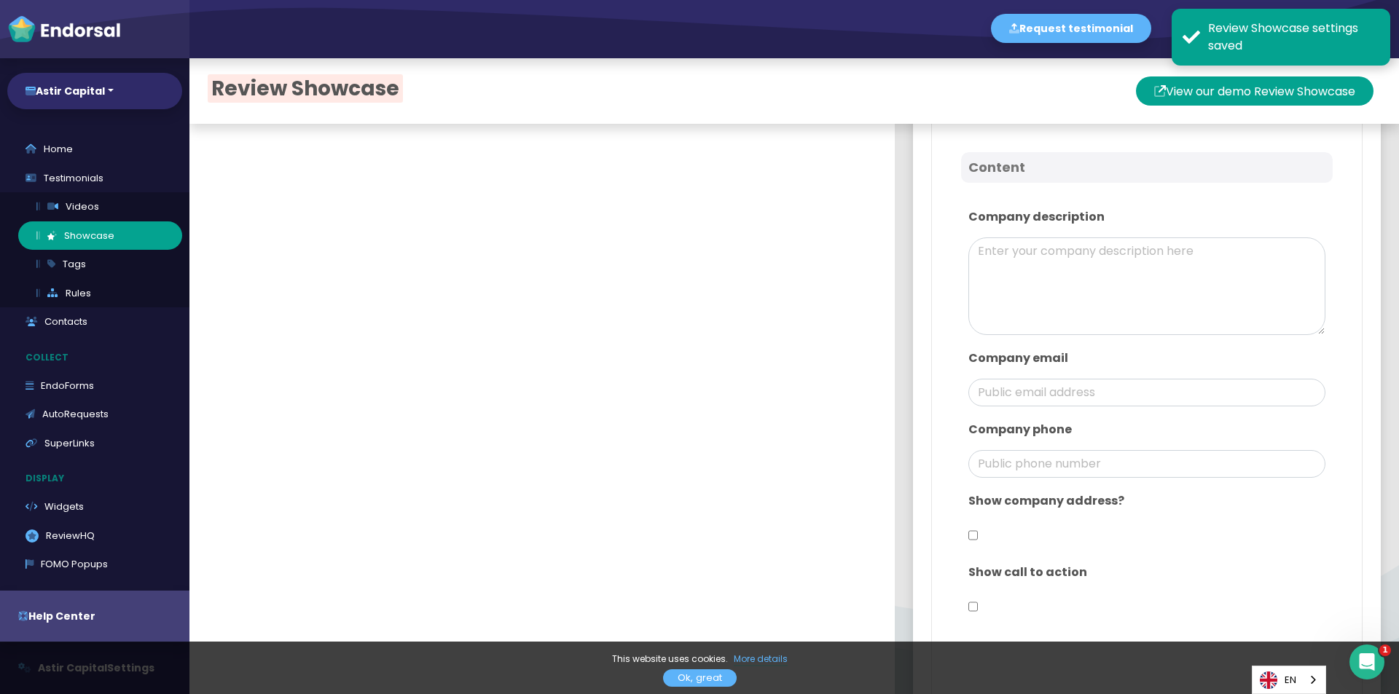
scroll to position [583, 0]
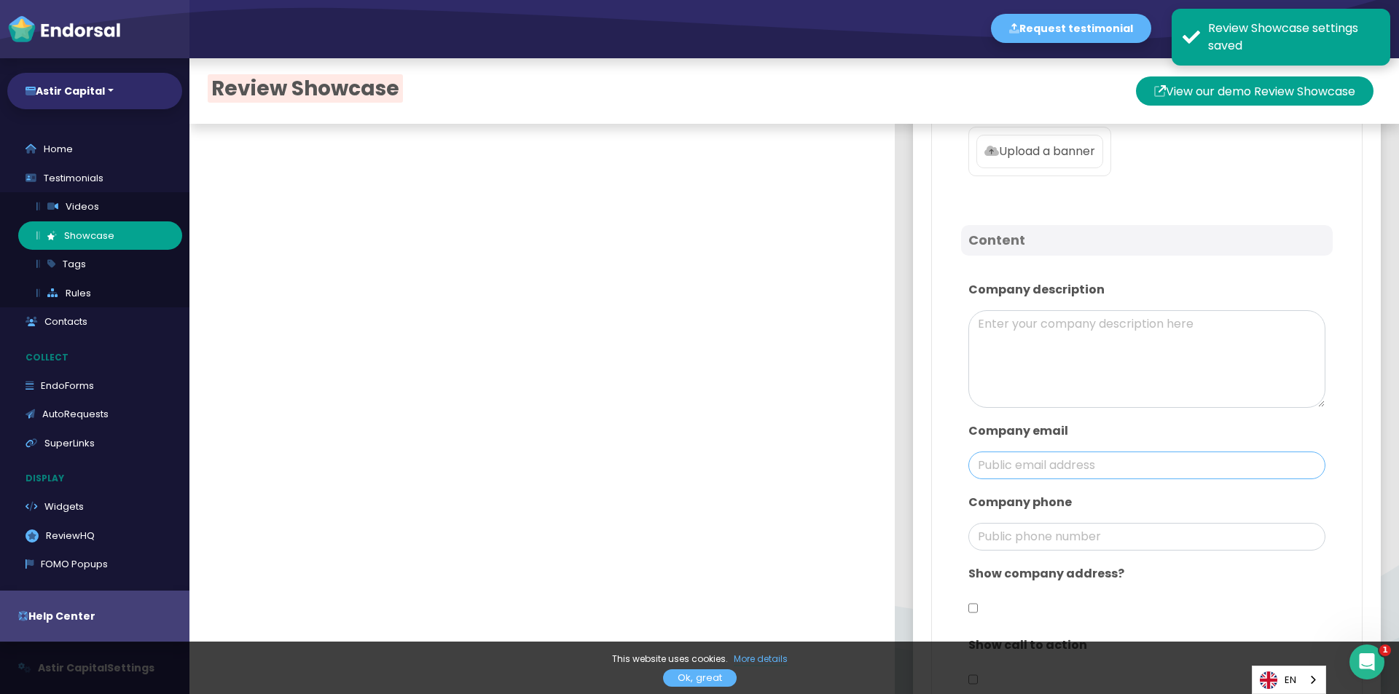
click at [1046, 477] on input "email" at bounding box center [1146, 466] width 357 height 28
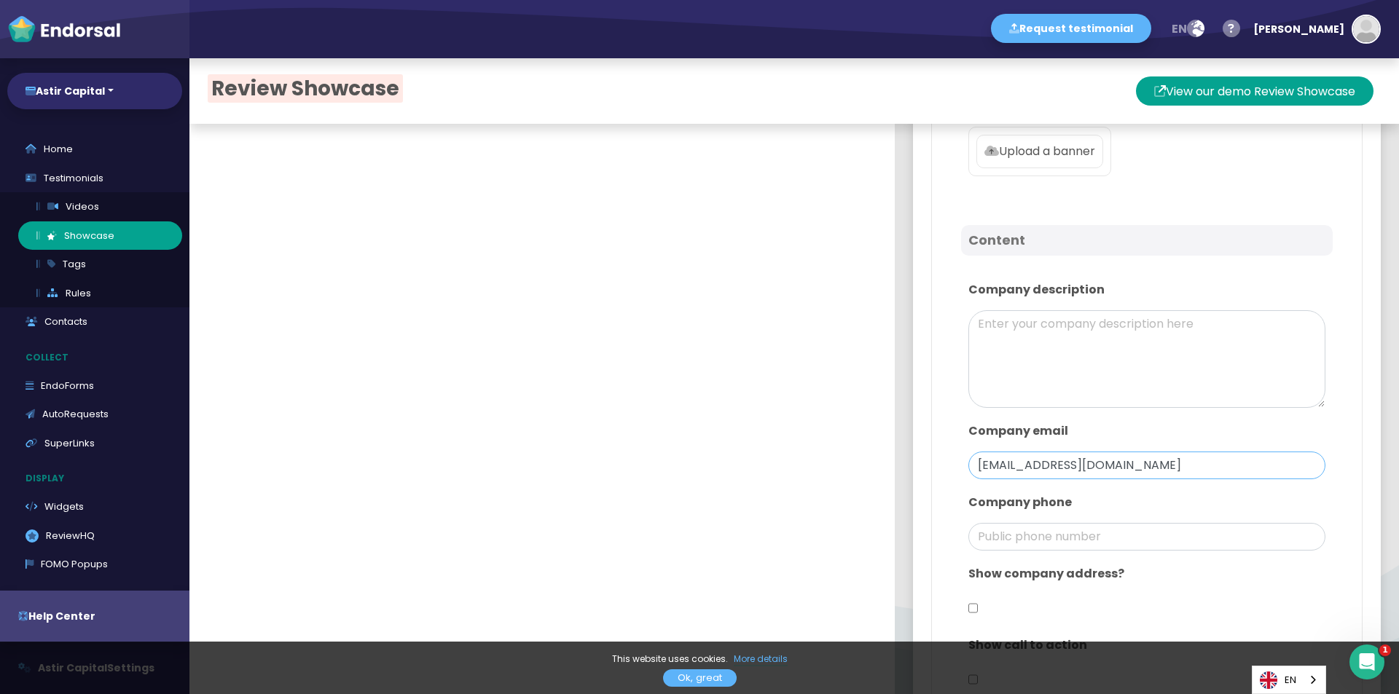
drag, startPoint x: 1025, startPoint y: 467, endPoint x: 948, endPoint y: 463, distance: 77.3
click at [961, 463] on div "Company email assistance@astir-capital.com" at bounding box center [1147, 450] width 372 height 71
type input "[EMAIL_ADDRESS][DOMAIN_NAME]"
click at [1056, 537] on input "phone" at bounding box center [1146, 537] width 357 height 28
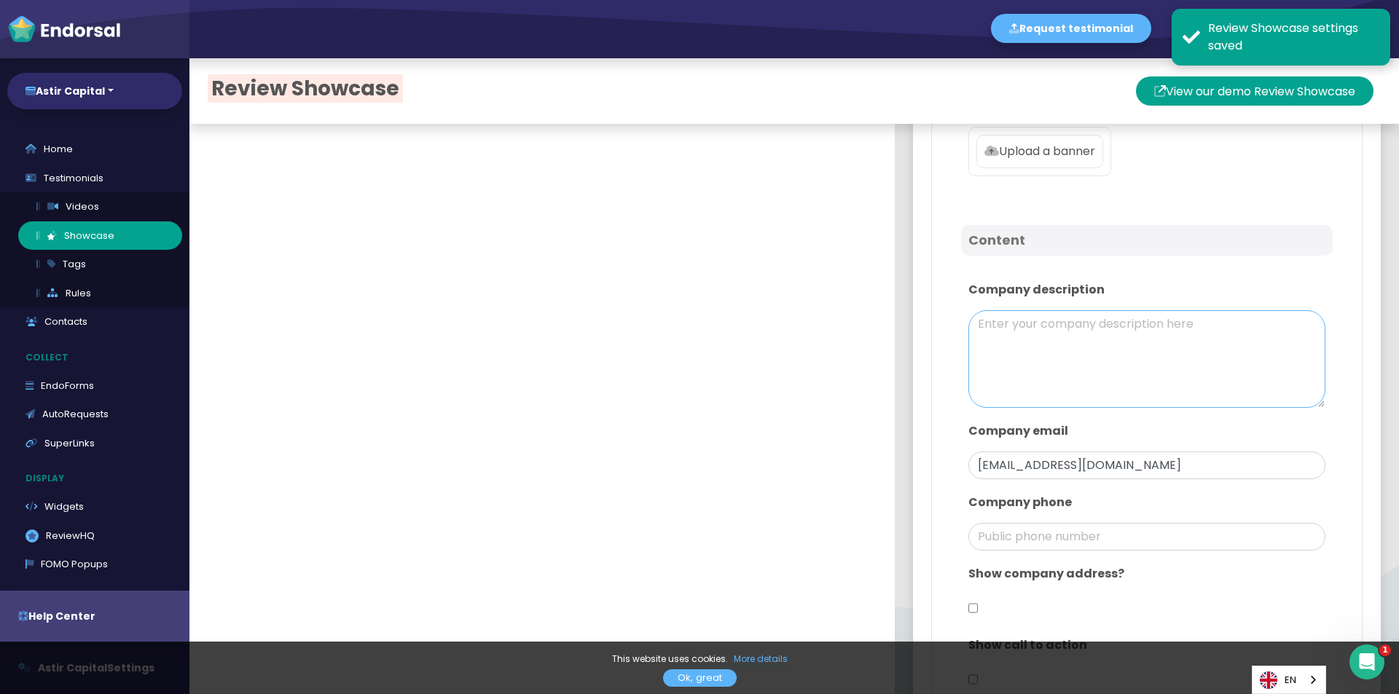
click at [1051, 338] on textarea at bounding box center [1146, 359] width 357 height 98
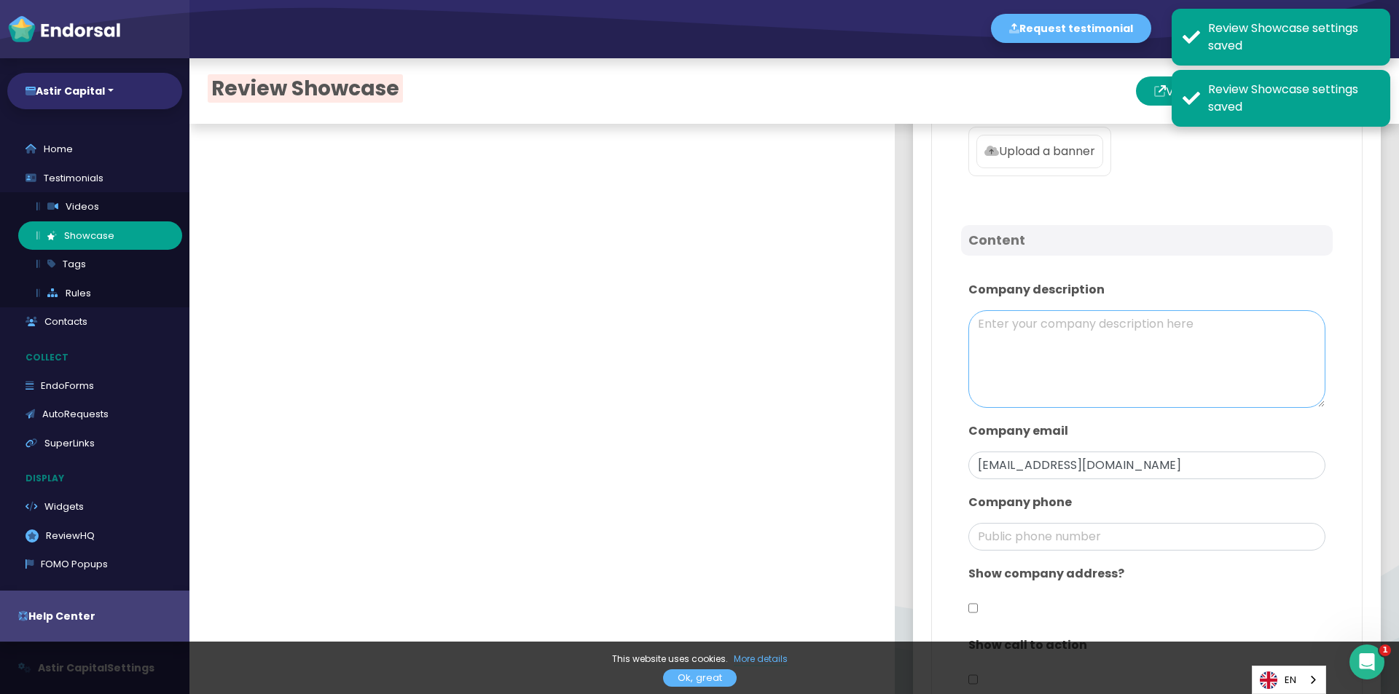
click at [1125, 370] on textarea at bounding box center [1146, 359] width 357 height 98
paste textarea "Это инвестиционная компания, предлагающая клиентам персонализированный подход к…"
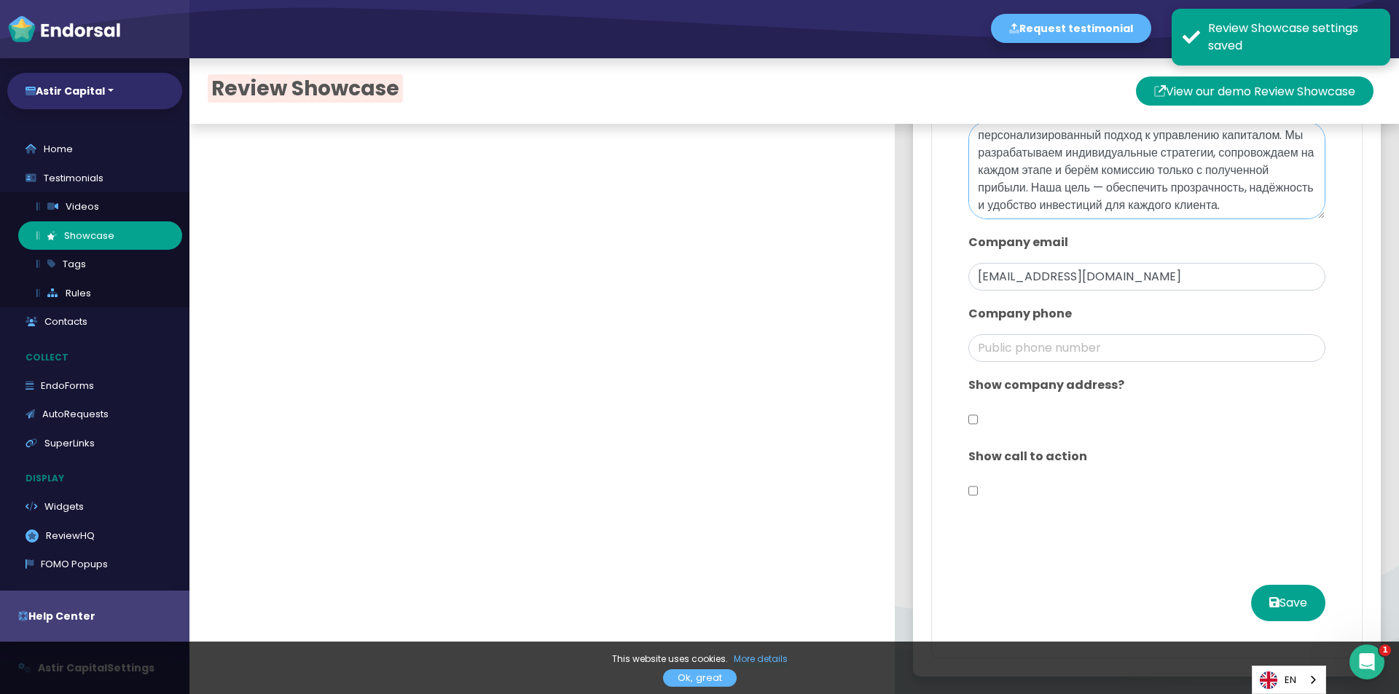
scroll to position [772, 0]
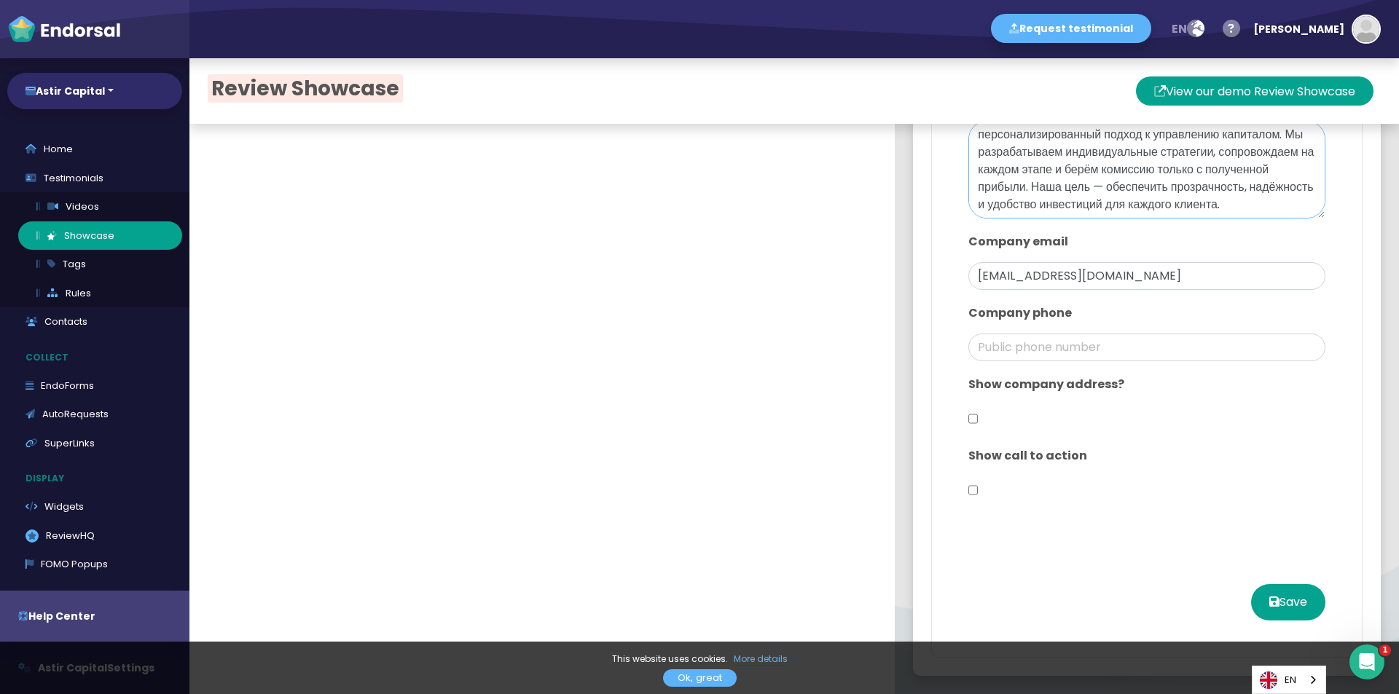
type textarea "Это инвестиционная компания, предлагающая клиентам персонализированный подход к…"
click at [968, 423] on input "checkbox" at bounding box center [972, 419] width 9 height 28
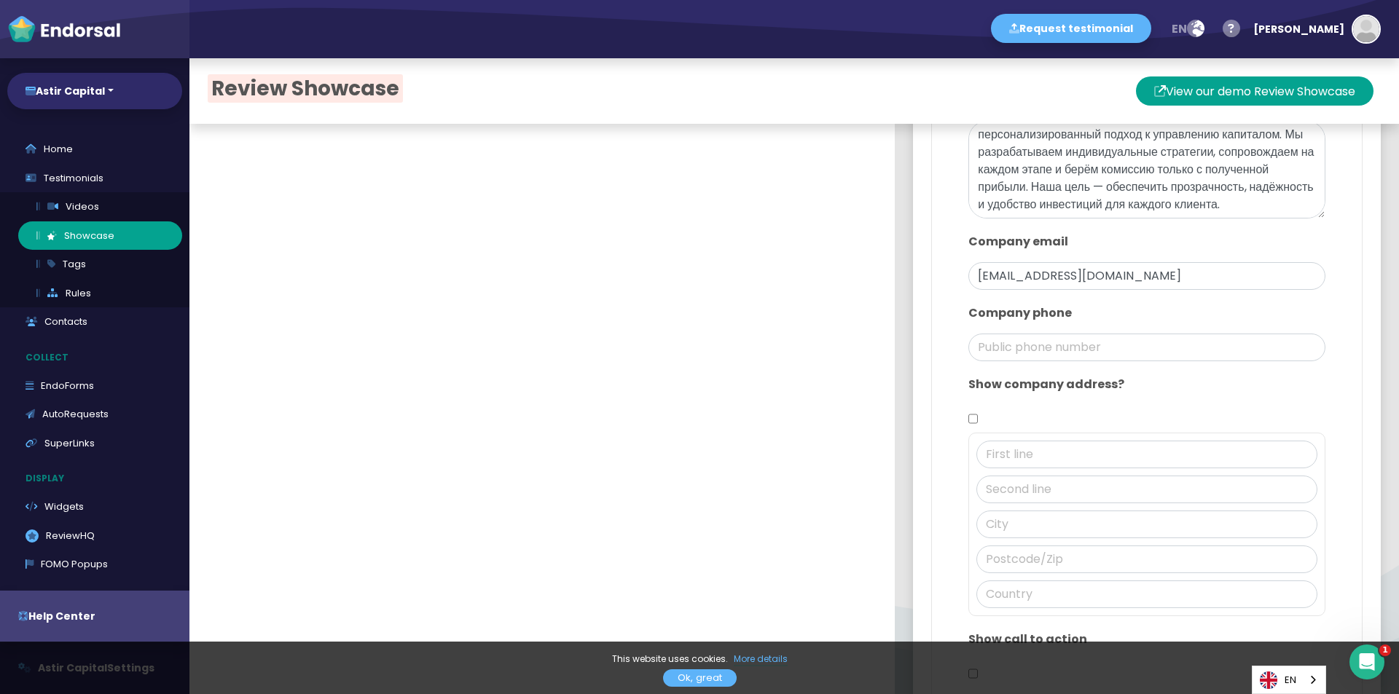
checkbox input "true"
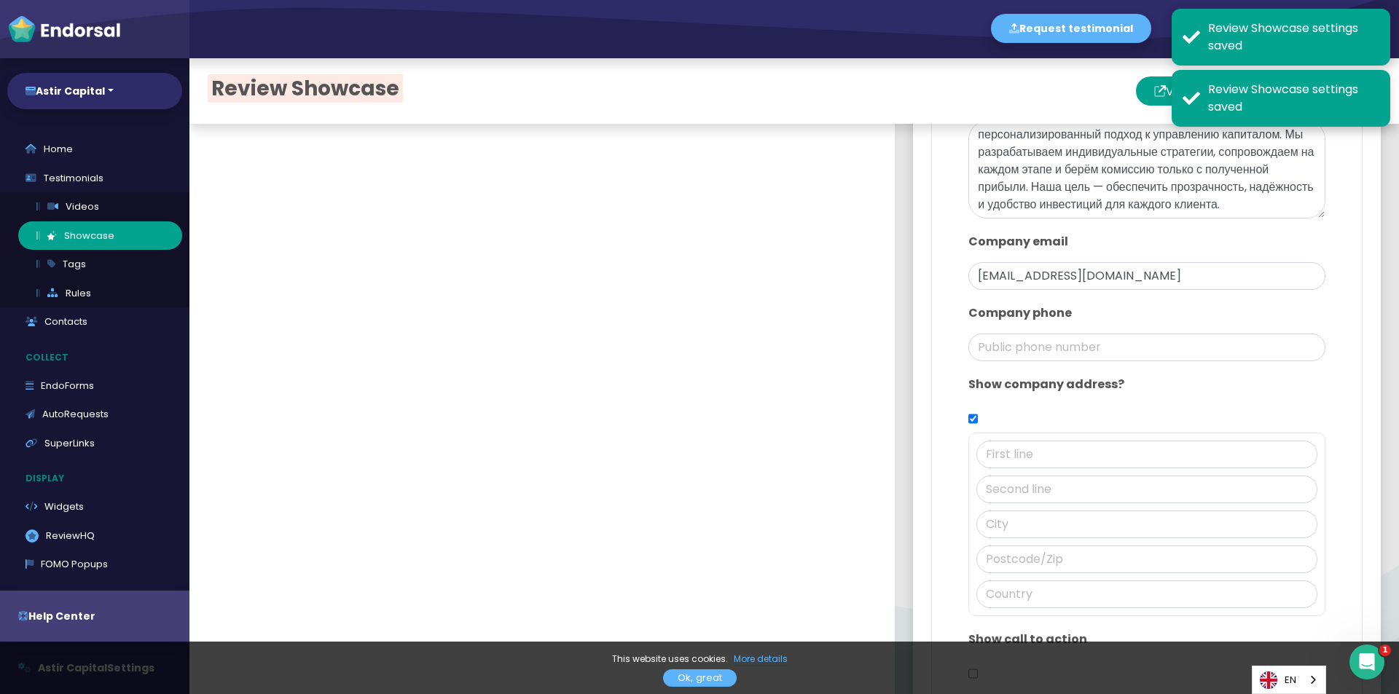
scroll to position [845, 0]
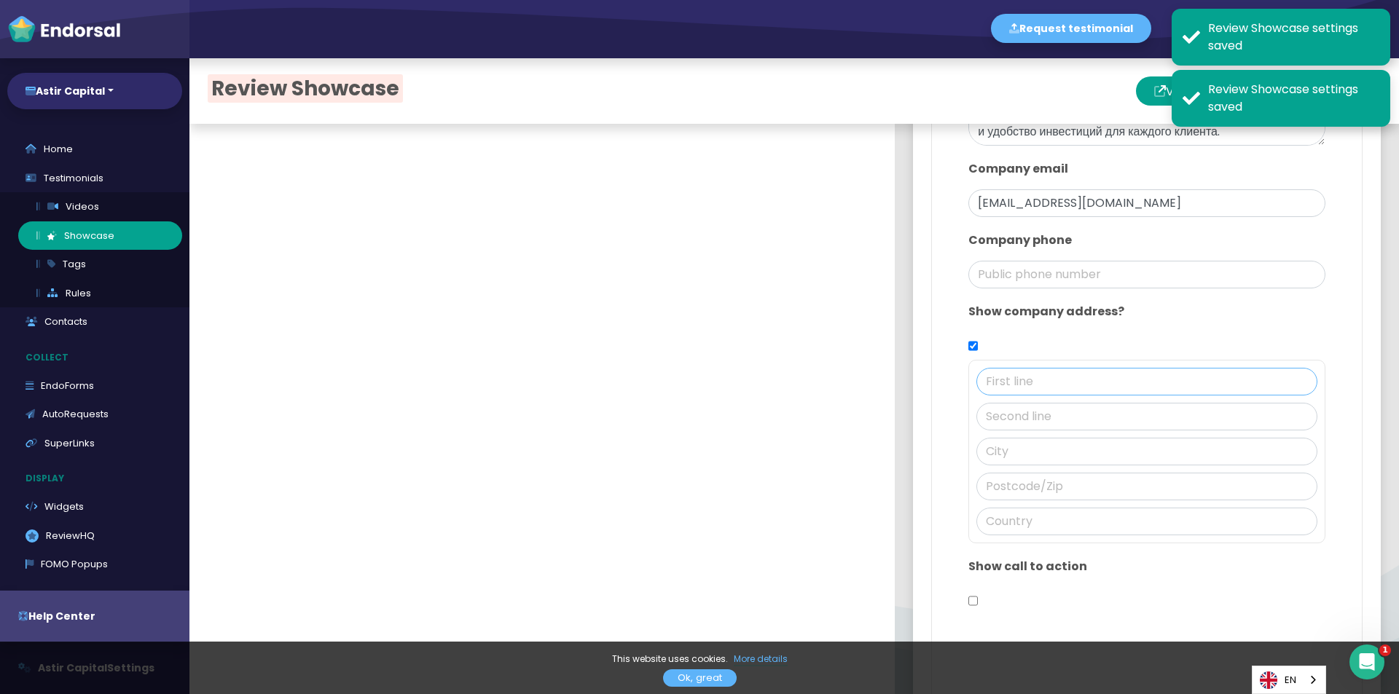
click at [996, 390] on input "text" at bounding box center [1146, 382] width 341 height 28
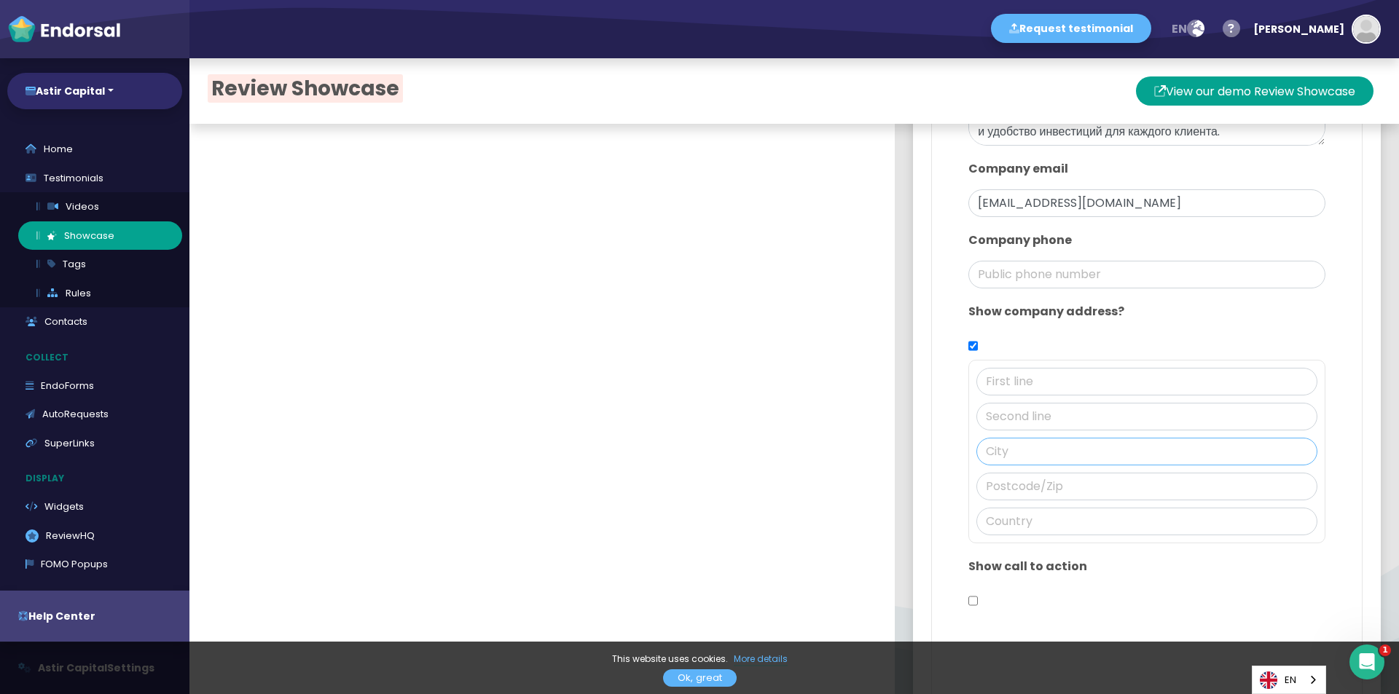
click at [1029, 445] on input "text" at bounding box center [1146, 452] width 341 height 28
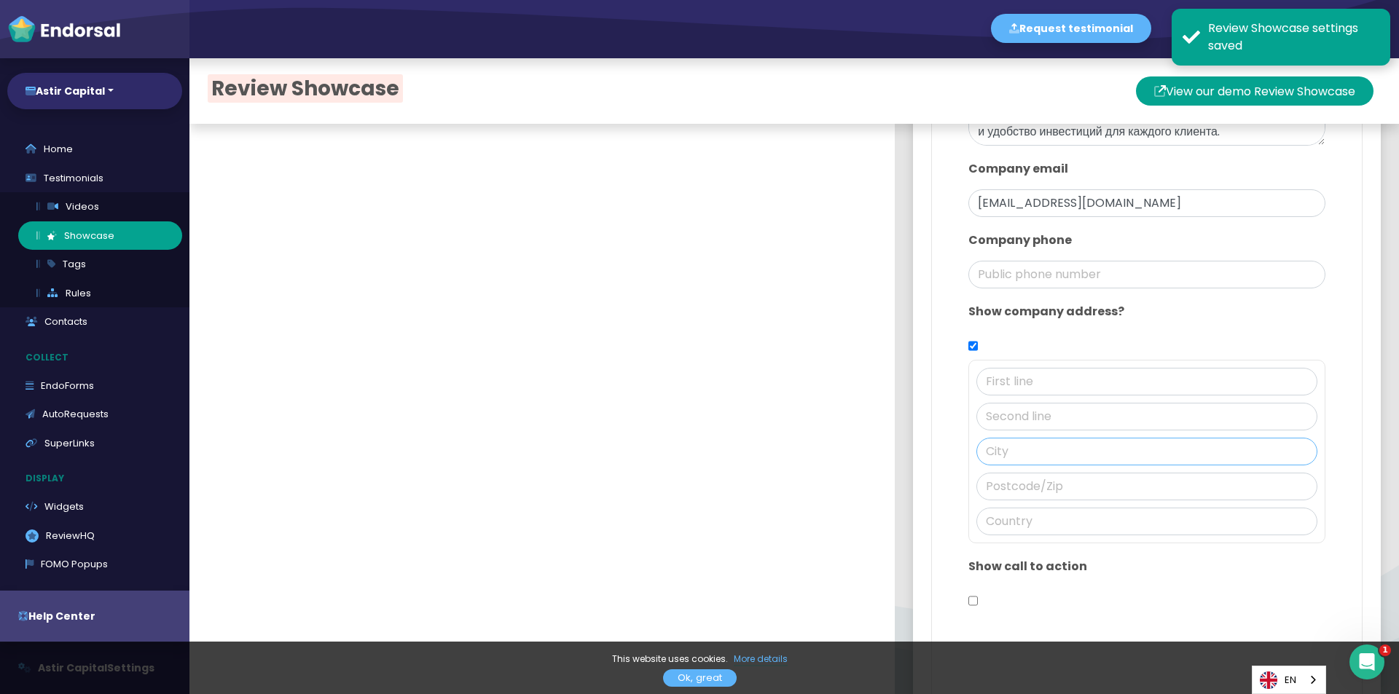
click at [1035, 451] on input "text" at bounding box center [1146, 452] width 341 height 28
paste input "[GEOGRAPHIC_DATA]"
type input "[GEOGRAPHIC_DATA]"
click at [1032, 480] on input "text" at bounding box center [1146, 487] width 341 height 28
click at [1029, 493] on input "text" at bounding box center [1146, 487] width 341 height 28
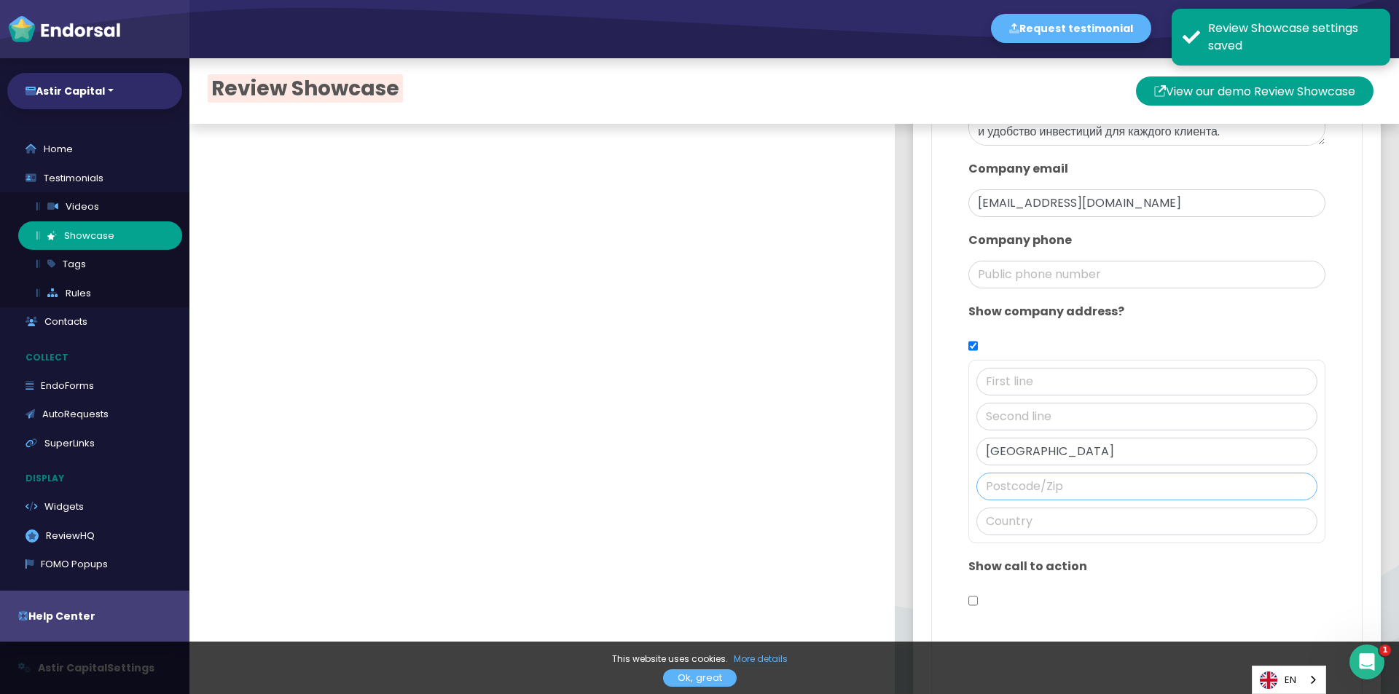
paste input "W11 1ARW"
type input "W11 1ARW"
click at [1006, 525] on input "text" at bounding box center [1146, 522] width 341 height 28
click at [1020, 383] on input "text" at bounding box center [1146, 382] width 341 height 28
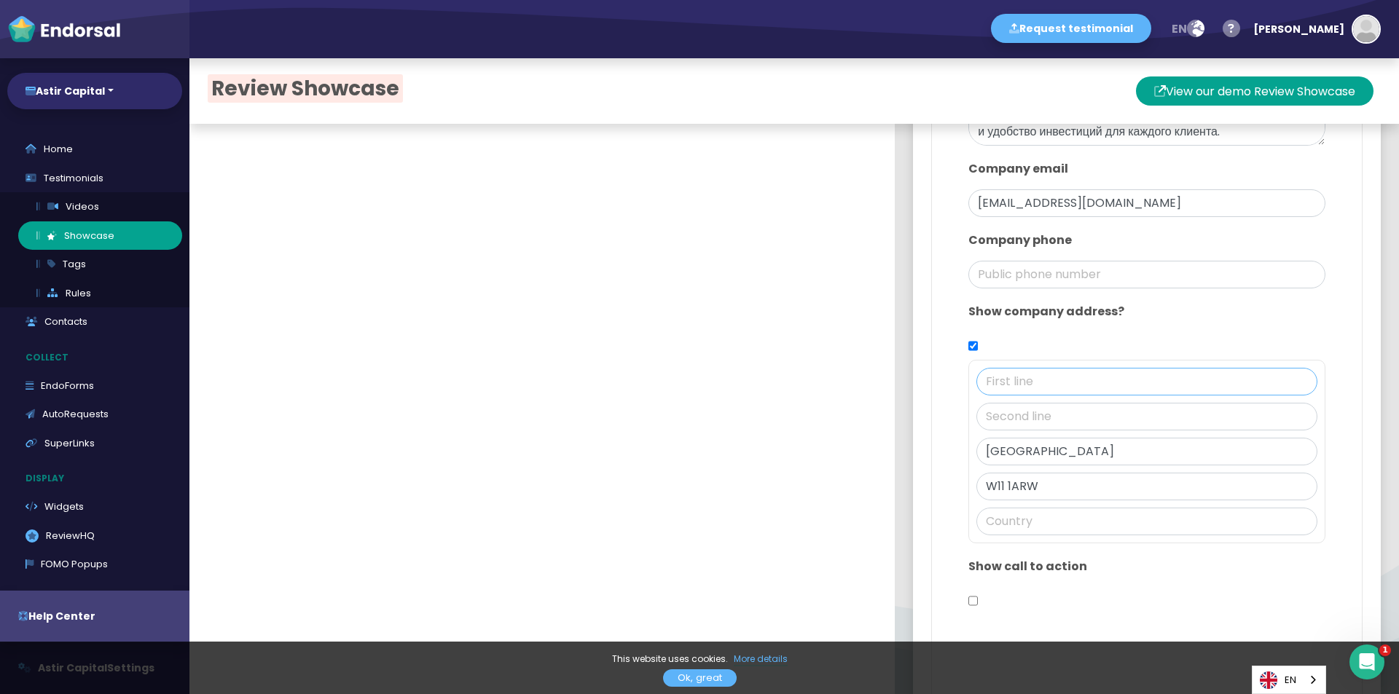
click at [1084, 382] on input "text" at bounding box center [1146, 382] width 341 height 28
type input "59"
click at [1040, 420] on input "text" at bounding box center [1146, 417] width 341 height 28
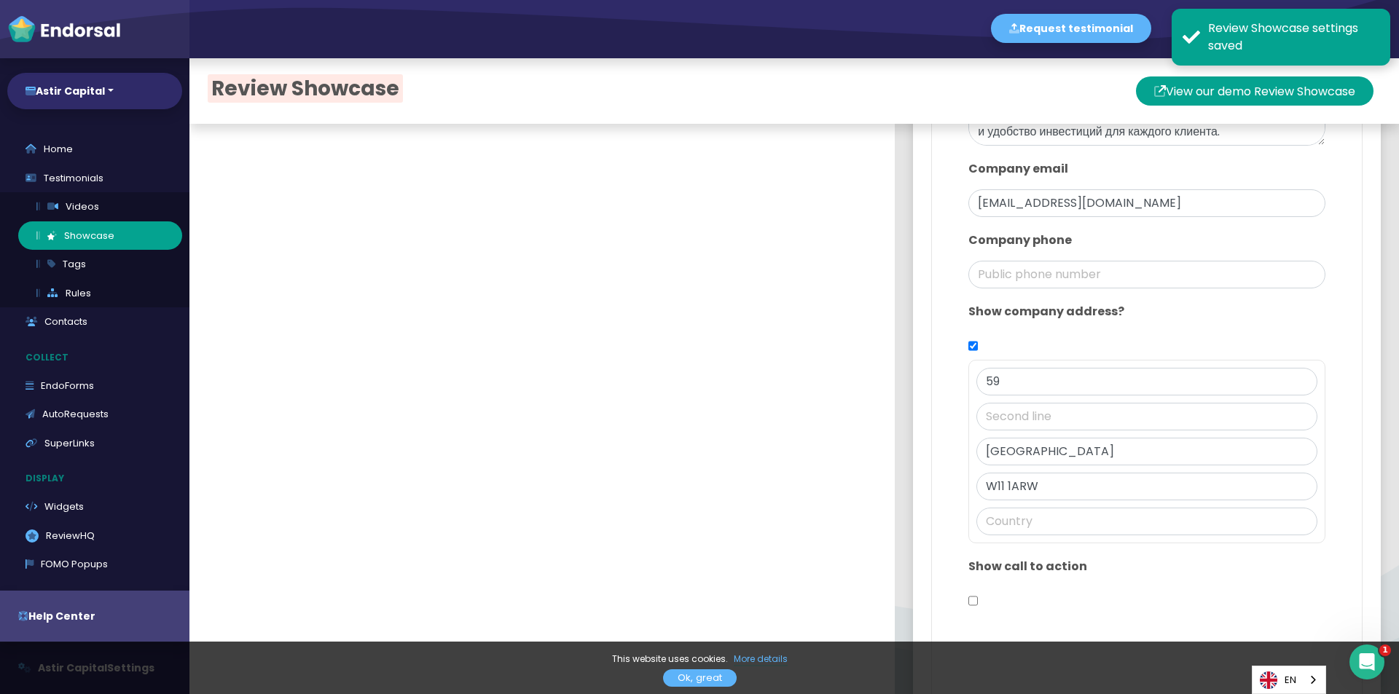
click at [997, 431] on div at bounding box center [1146, 434] width 341 height 7
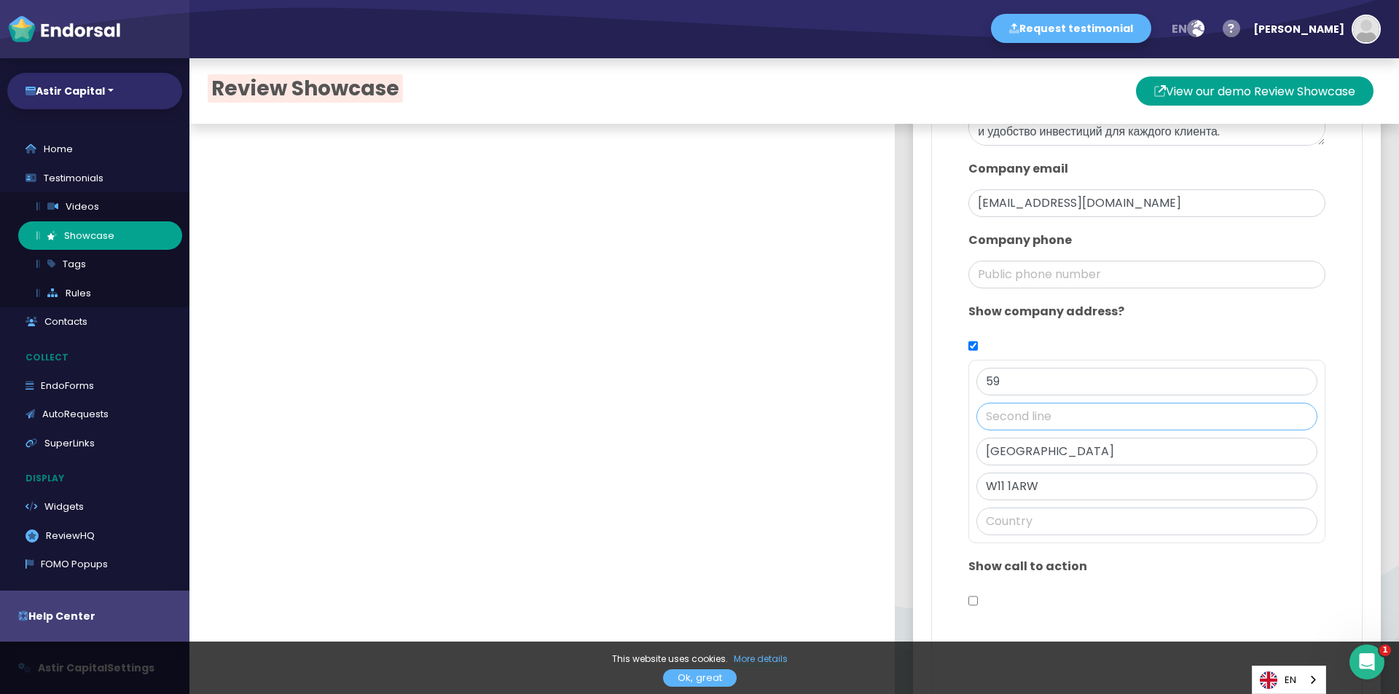
click at [1008, 419] on input "text" at bounding box center [1146, 417] width 341 height 28
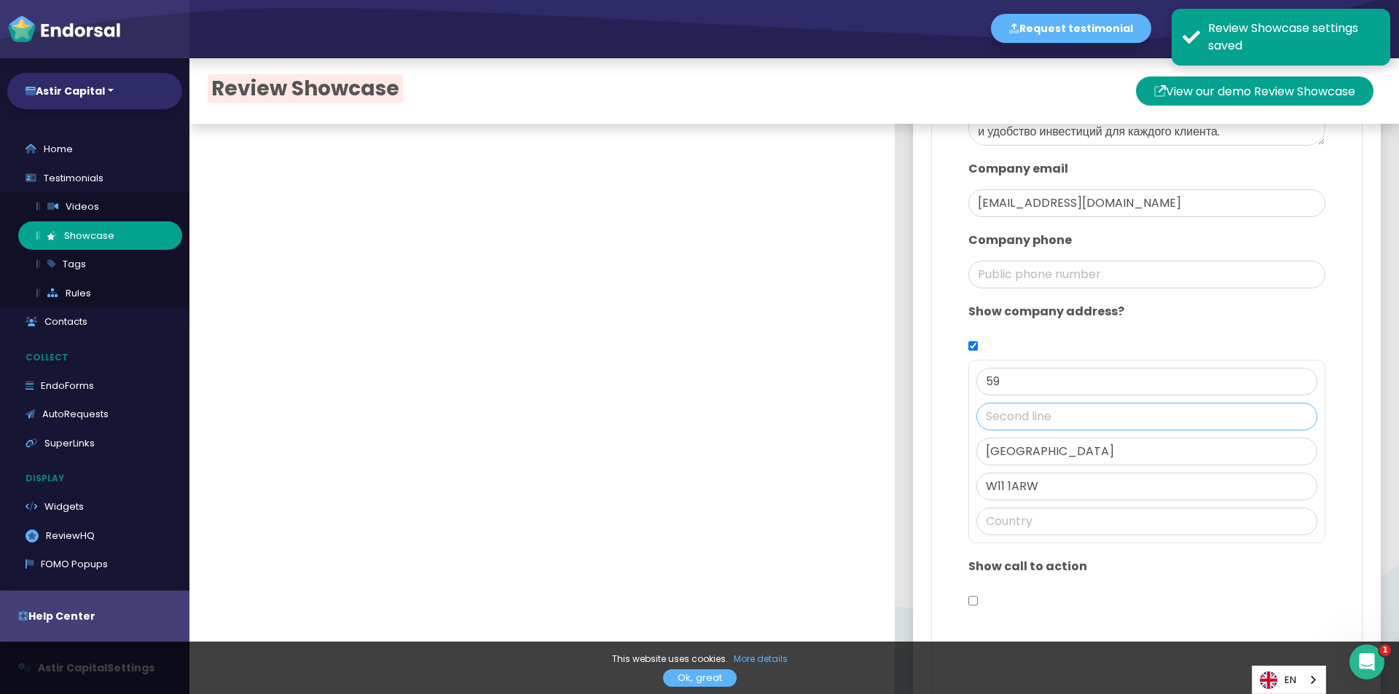
paste input "avistock Road"
click at [976, 415] on input "avistock Road" at bounding box center [1146, 417] width 341 height 28
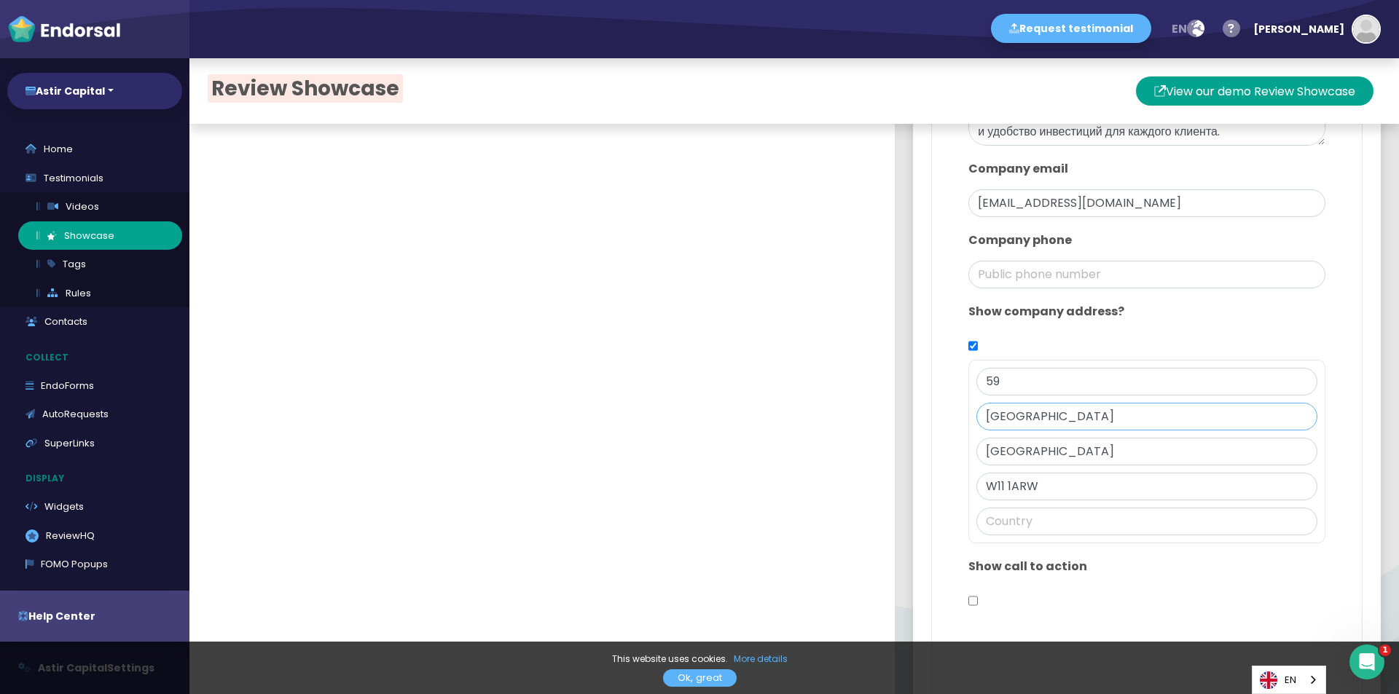
type input "[GEOGRAPHIC_DATA]"
click at [1056, 509] on input "text" at bounding box center [1146, 522] width 341 height 28
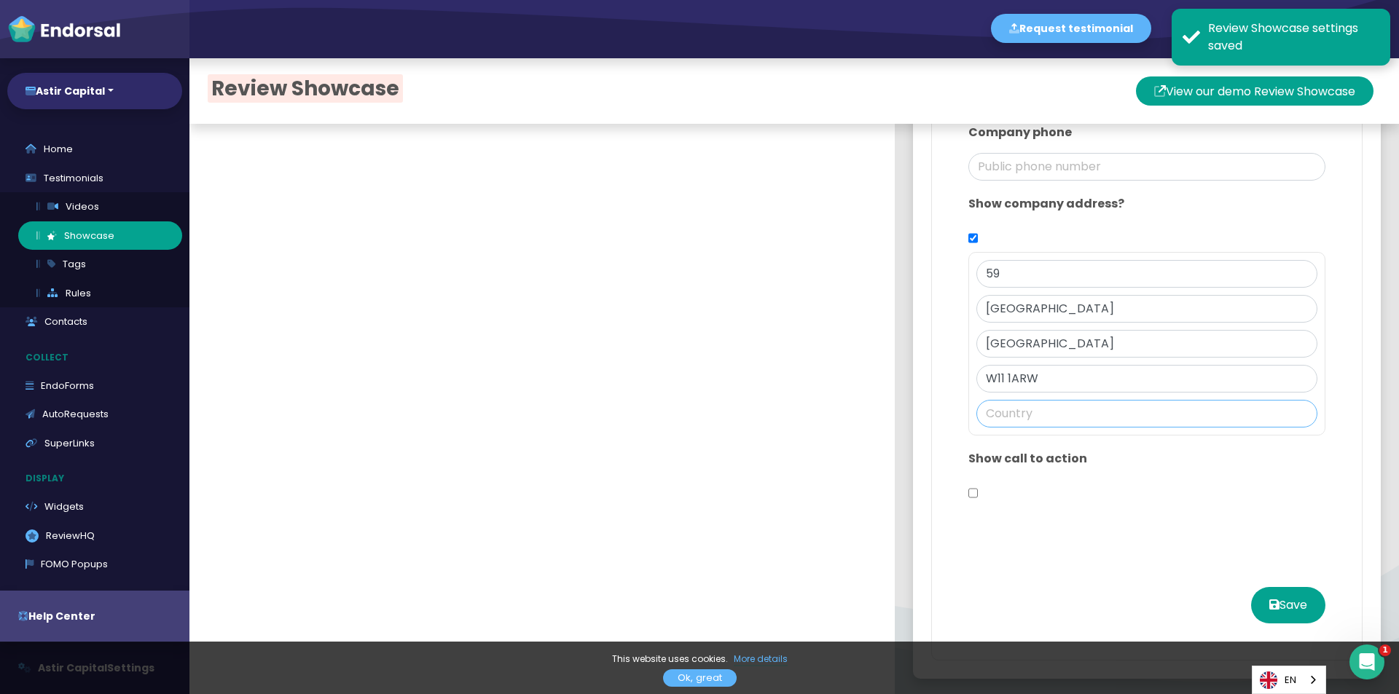
scroll to position [956, 0]
click at [999, 412] on input "text" at bounding box center [1146, 411] width 341 height 28
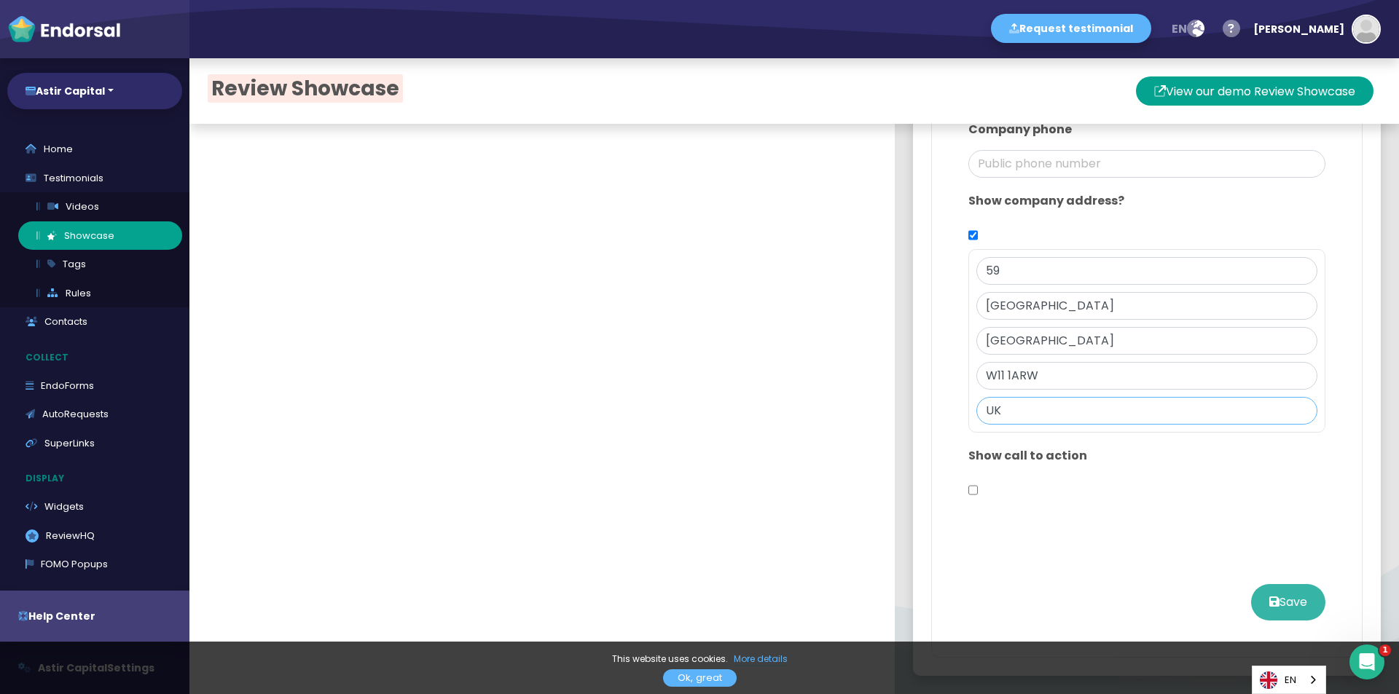
type input "UK"
click at [1276, 604] on button "Save" at bounding box center [1288, 602] width 74 height 36
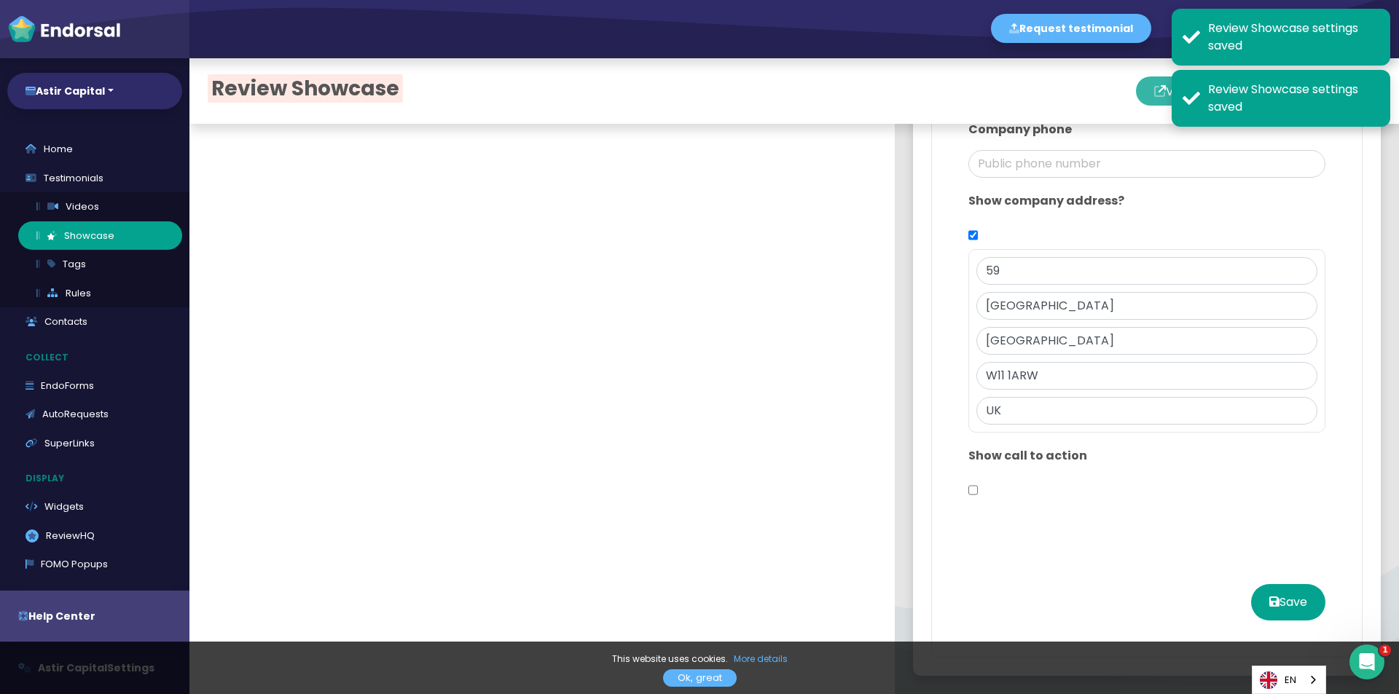
click at [1154, 97] on icon at bounding box center [1160, 90] width 12 height 29
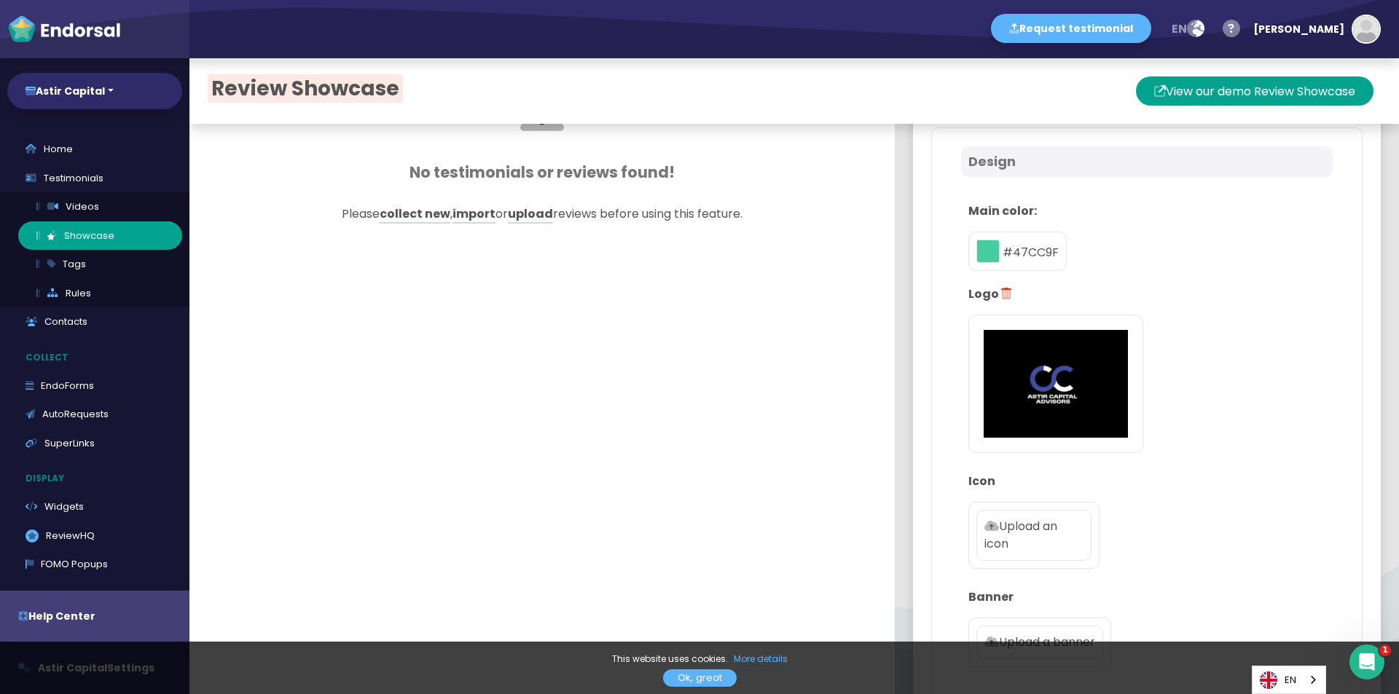
scroll to position [0, 0]
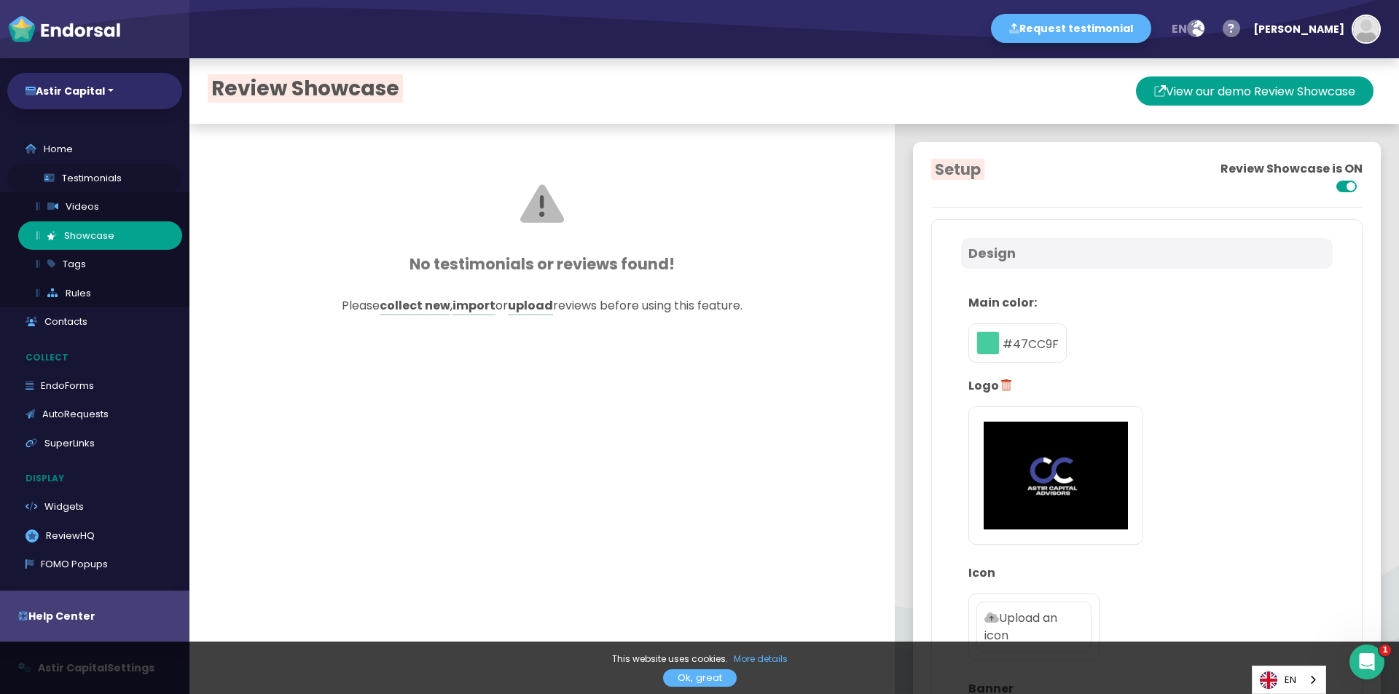
drag, startPoint x: 71, startPoint y: 176, endPoint x: 59, endPoint y: 172, distance: 12.9
click at [59, 172] on link "Testimonials" at bounding box center [94, 178] width 175 height 29
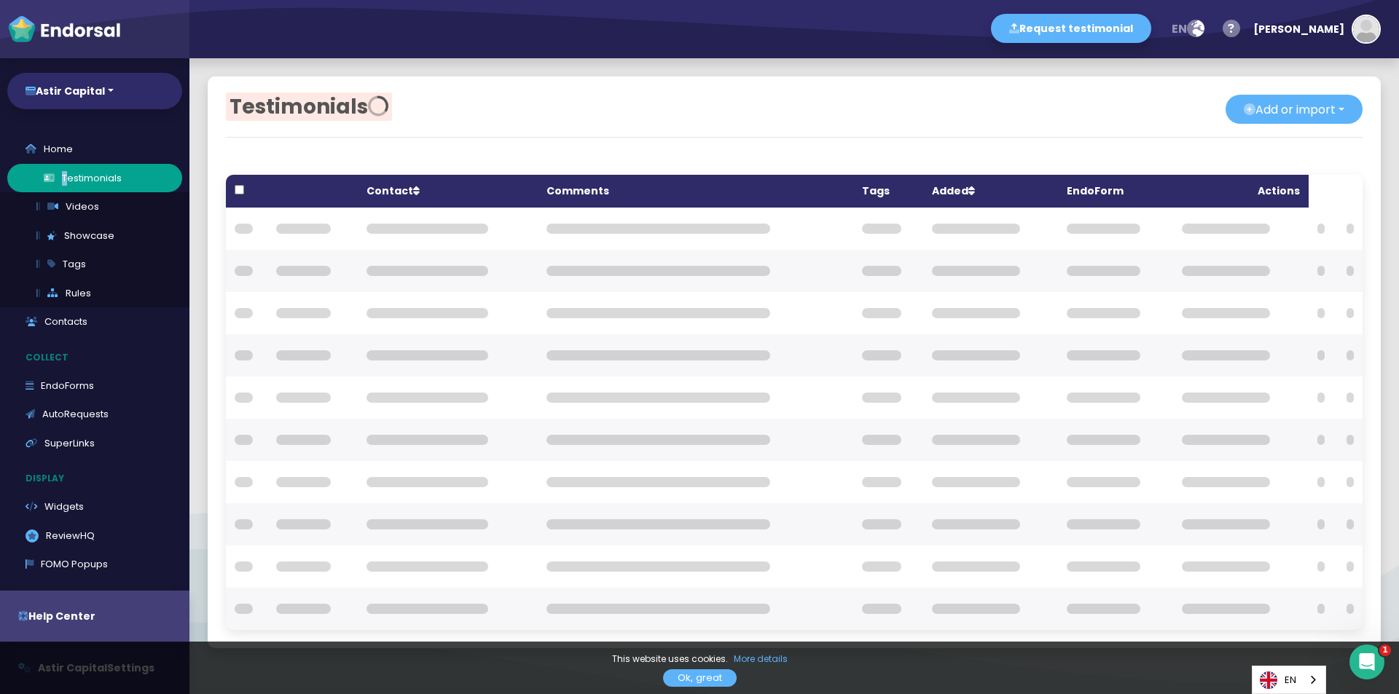
click at [59, 172] on link "Testimonials" at bounding box center [94, 178] width 175 height 29
checkbox input "true"
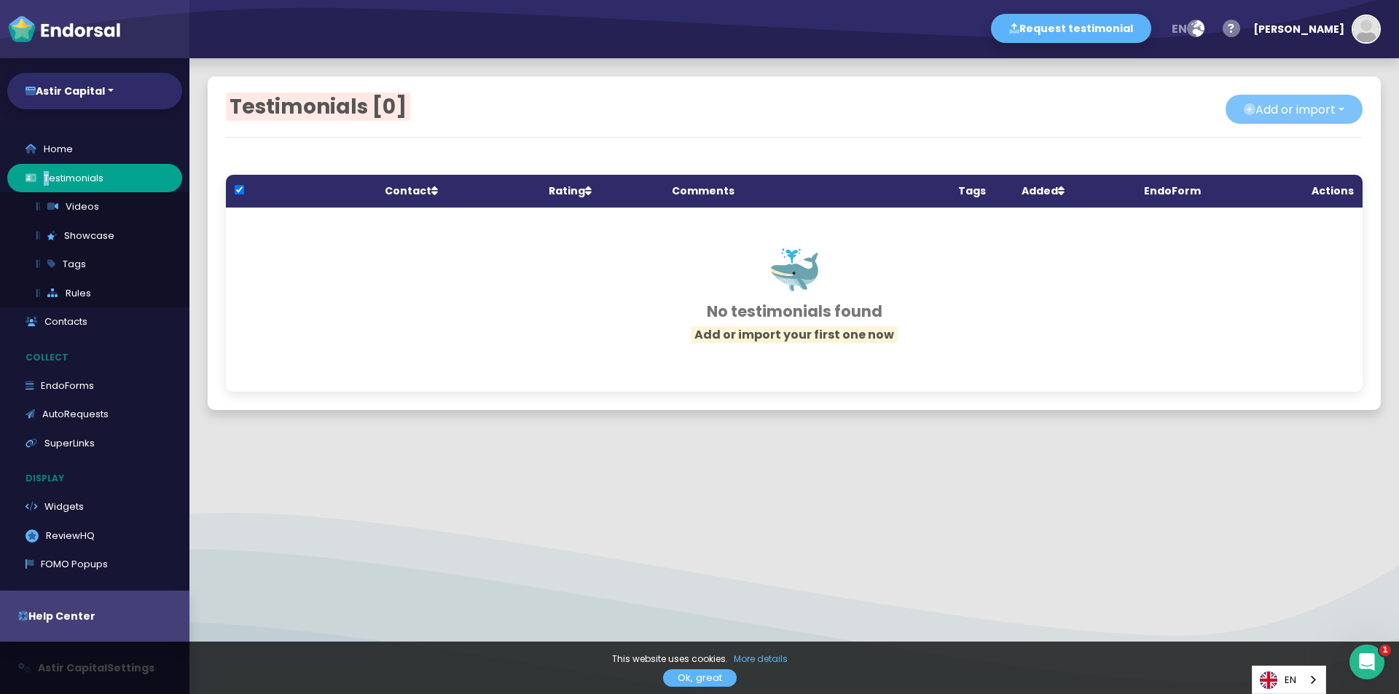
click at [1240, 103] on button "Add or import" at bounding box center [1293, 109] width 137 height 29
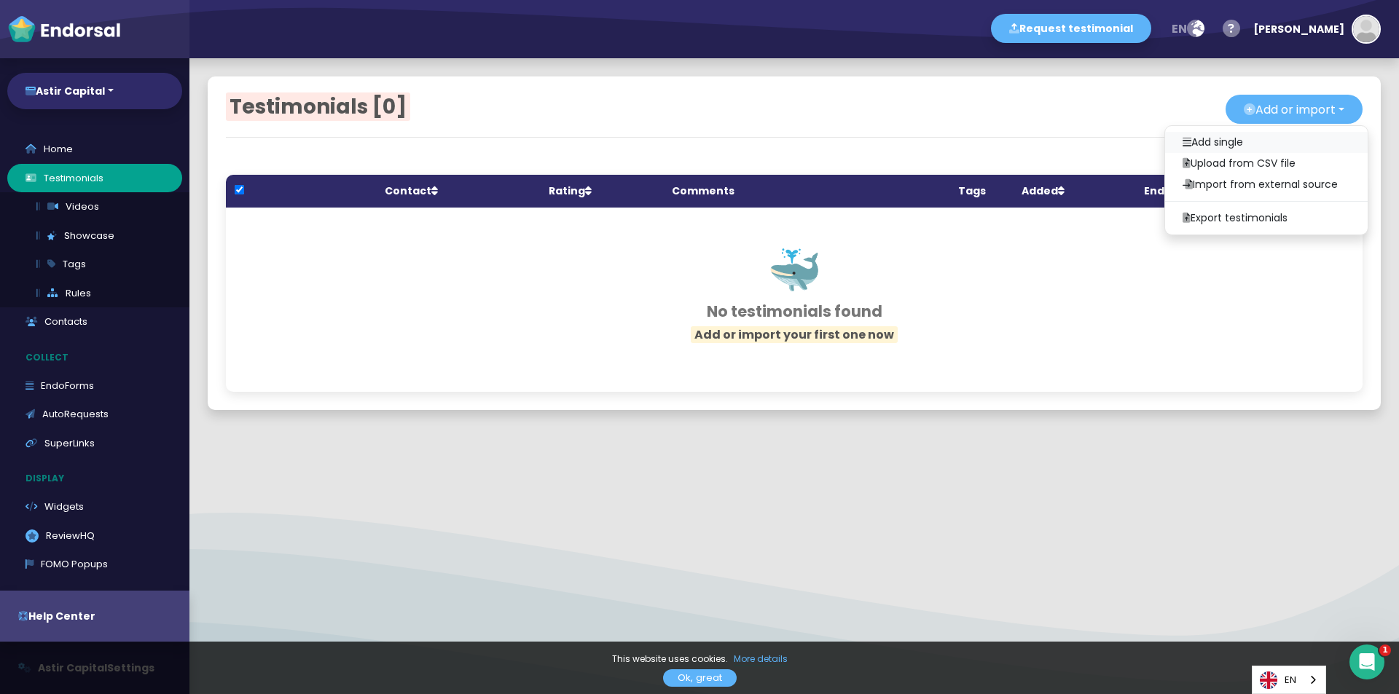
click at [1212, 146] on link "Add single" at bounding box center [1266, 142] width 203 height 21
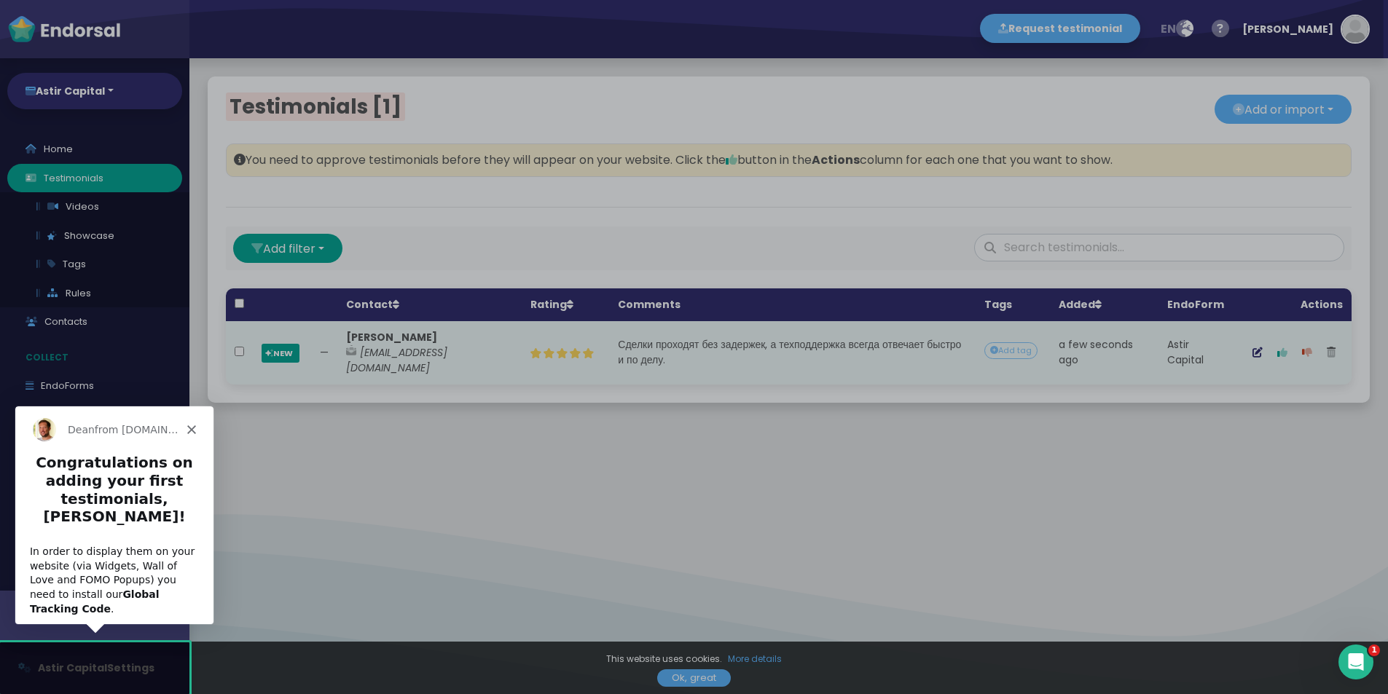
click at [187, 428] on icon "Close" at bounding box center [191, 429] width 9 height 9
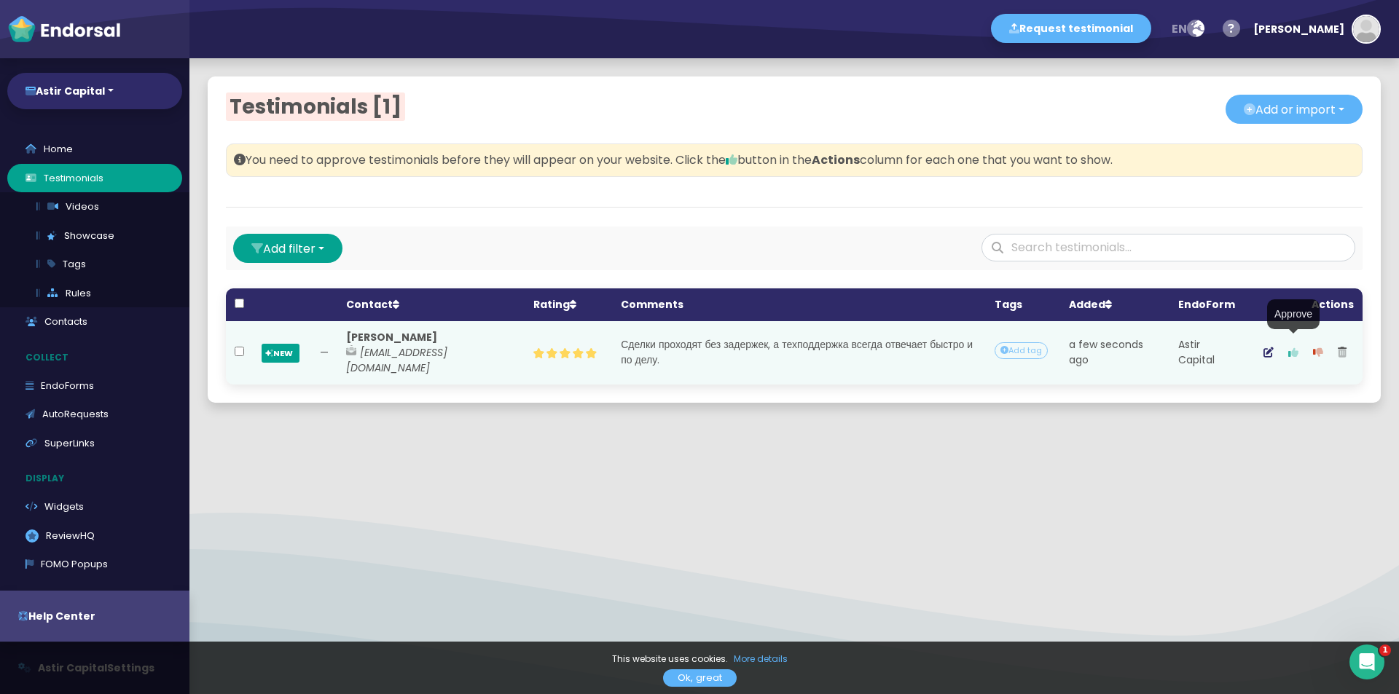
click at [1288, 350] on icon "button" at bounding box center [1293, 353] width 10 height 10
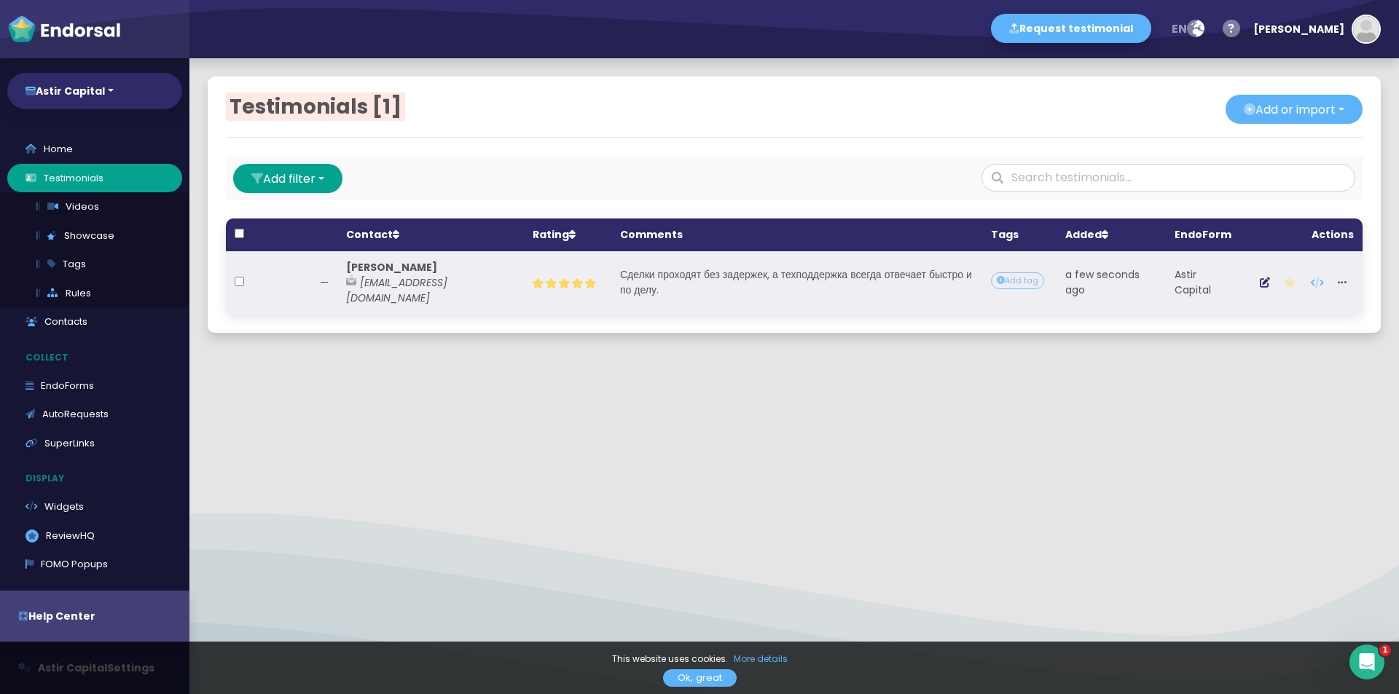
click at [447, 285] on span "[EMAIL_ADDRESS][DOMAIN_NAME]" at bounding box center [396, 290] width 101 height 30
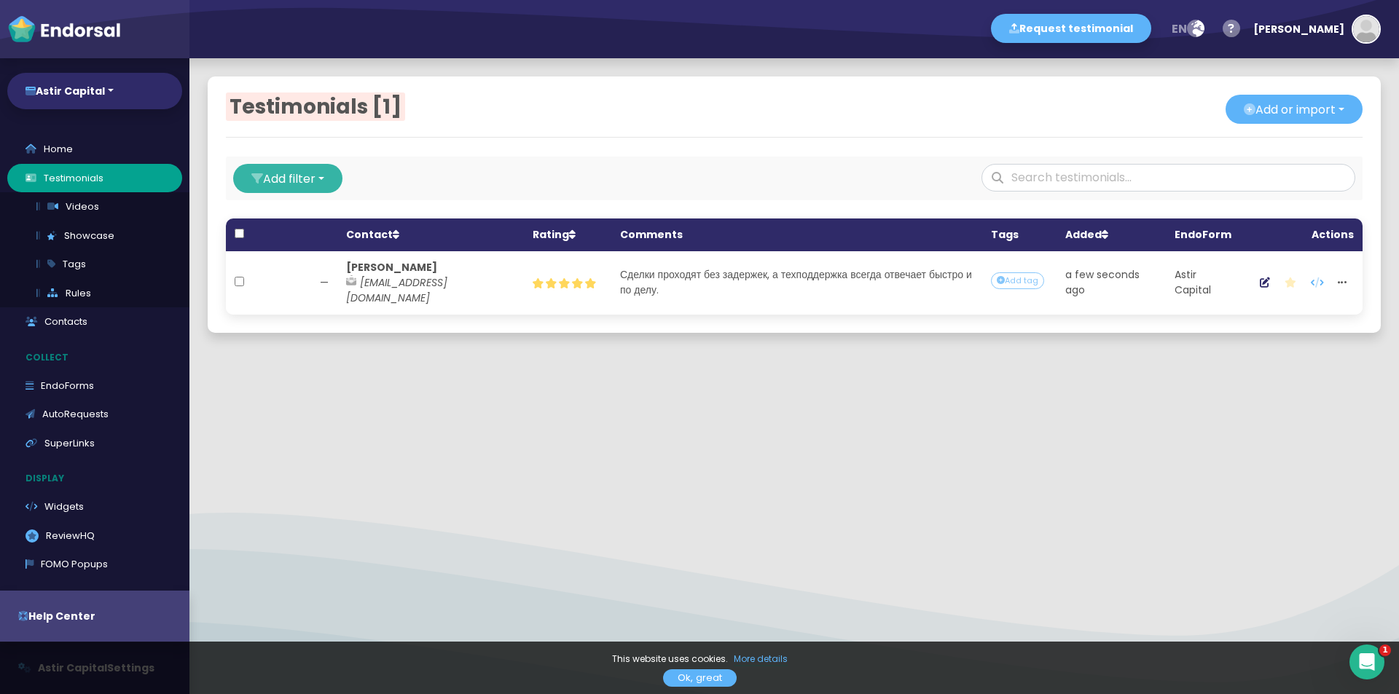
click at [267, 190] on button "Add filter" at bounding box center [287, 178] width 109 height 29
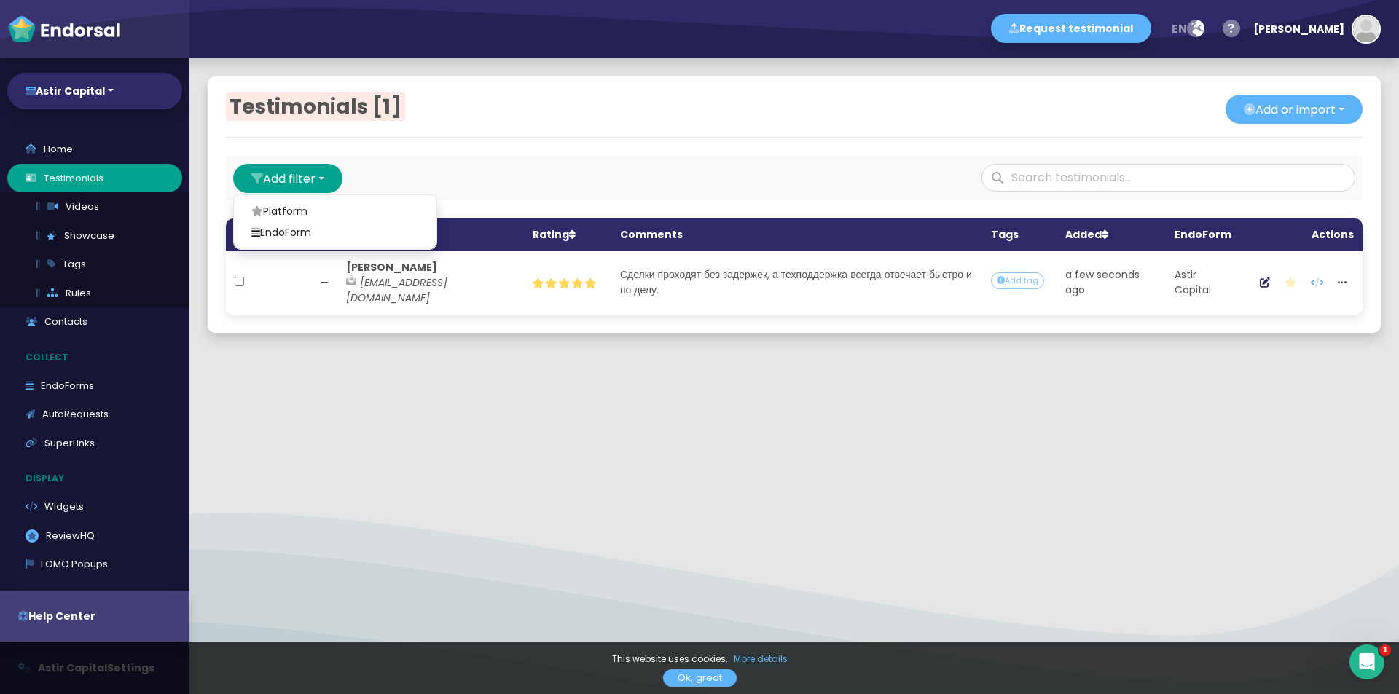
click at [974, 133] on div "Testimonials [1] Add or import Add single Upload from CSV file Import from exte…" at bounding box center [794, 204] width 1173 height 256
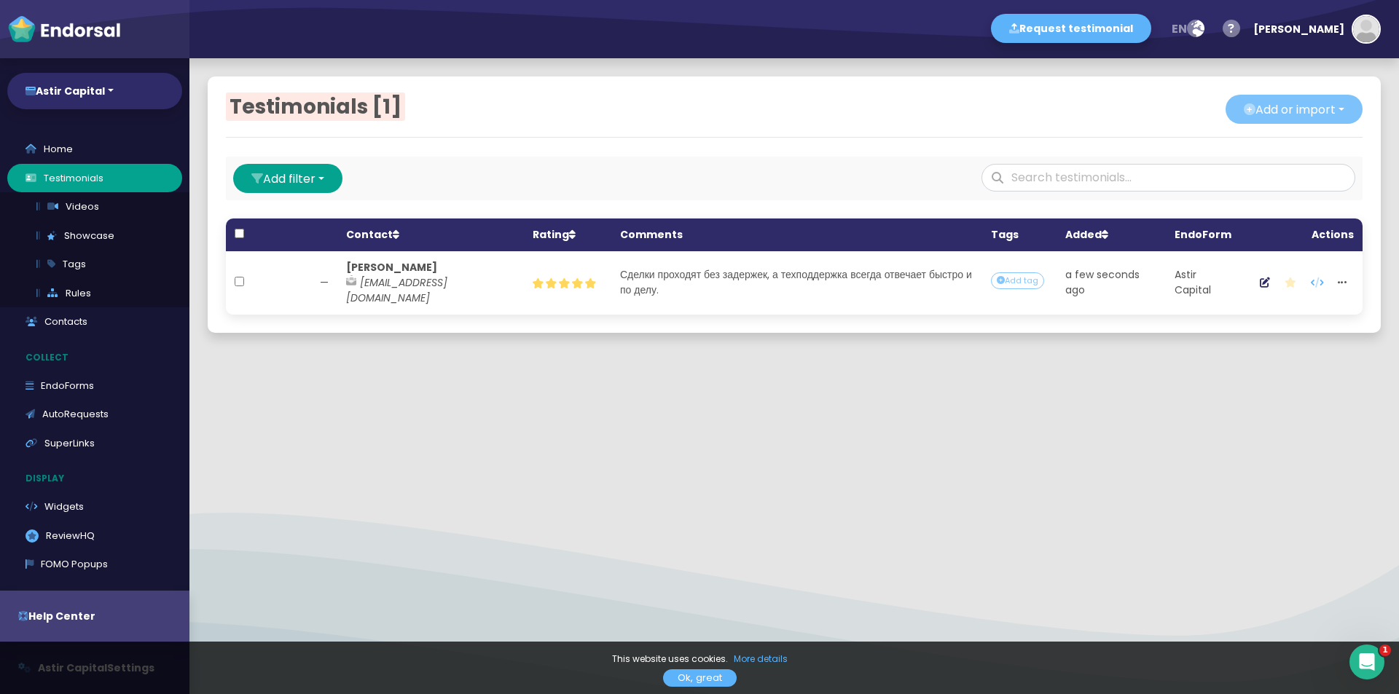
click at [1310, 103] on button "Add or import" at bounding box center [1293, 109] width 137 height 29
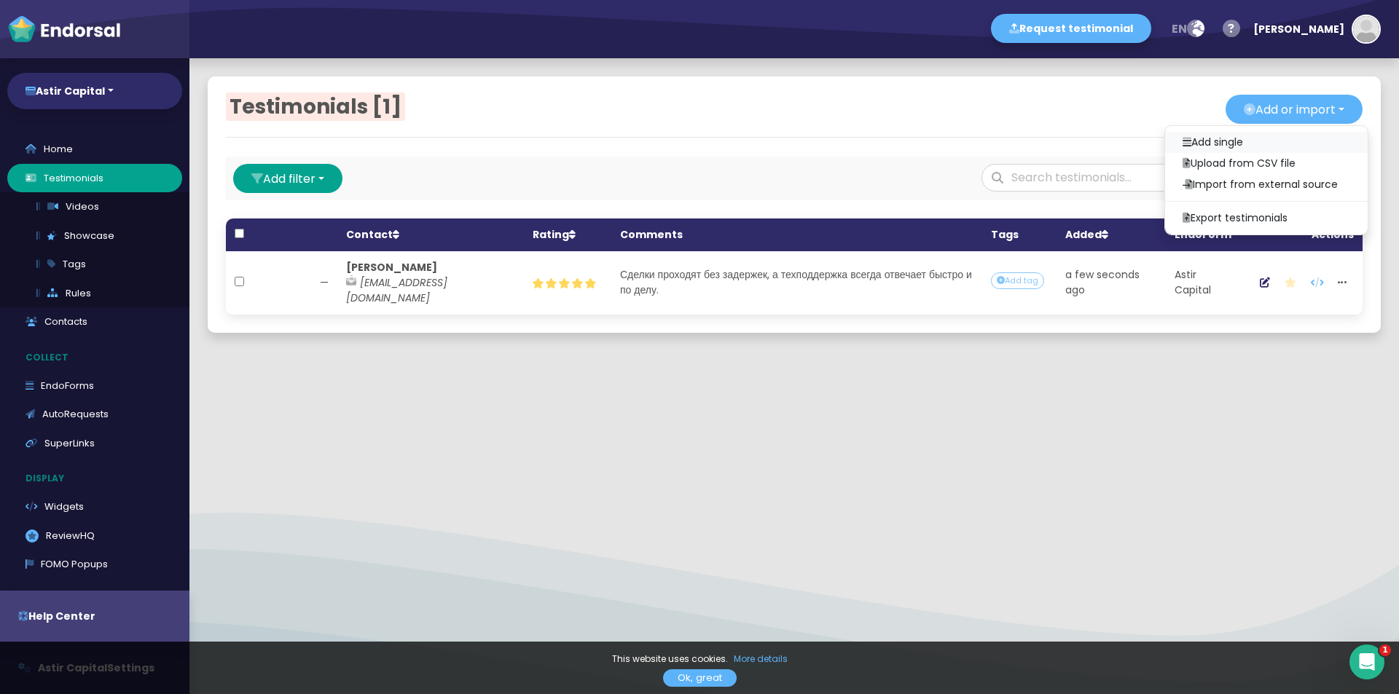
click at [1246, 138] on link "Add single" at bounding box center [1266, 142] width 203 height 21
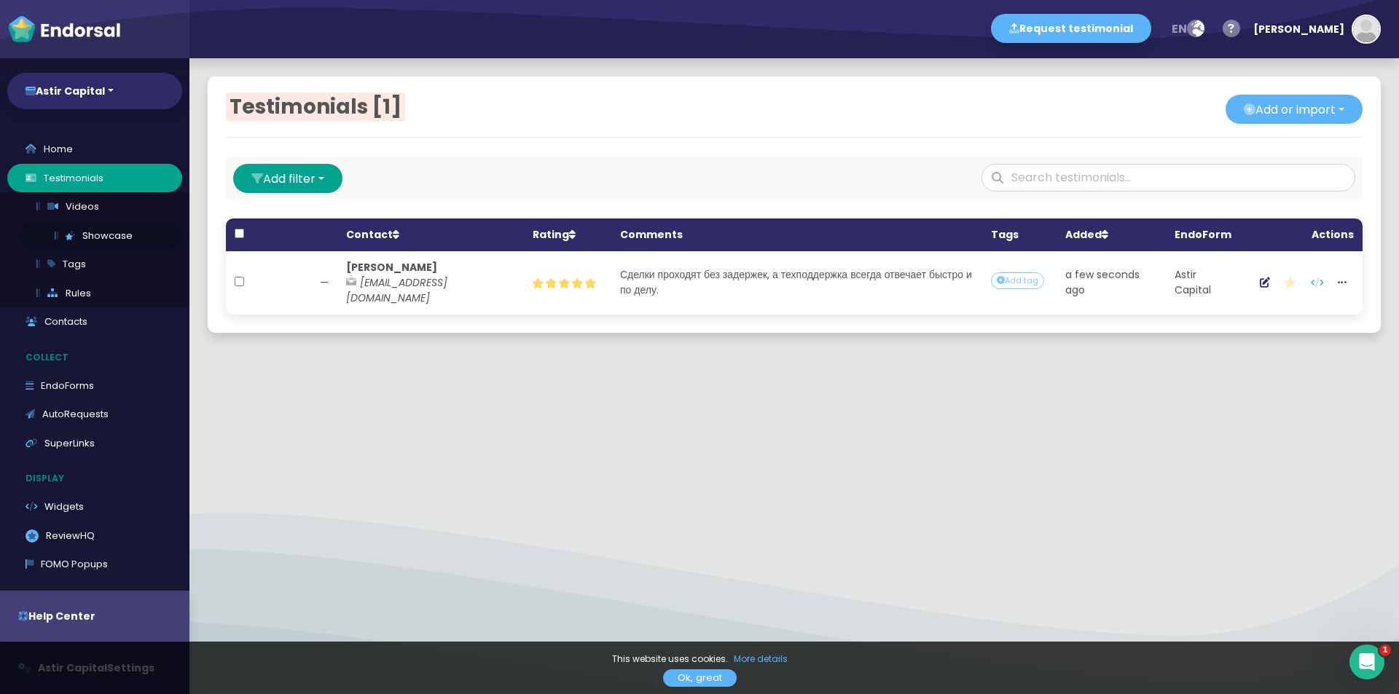
click at [103, 242] on link "Showcase" at bounding box center [100, 235] width 164 height 29
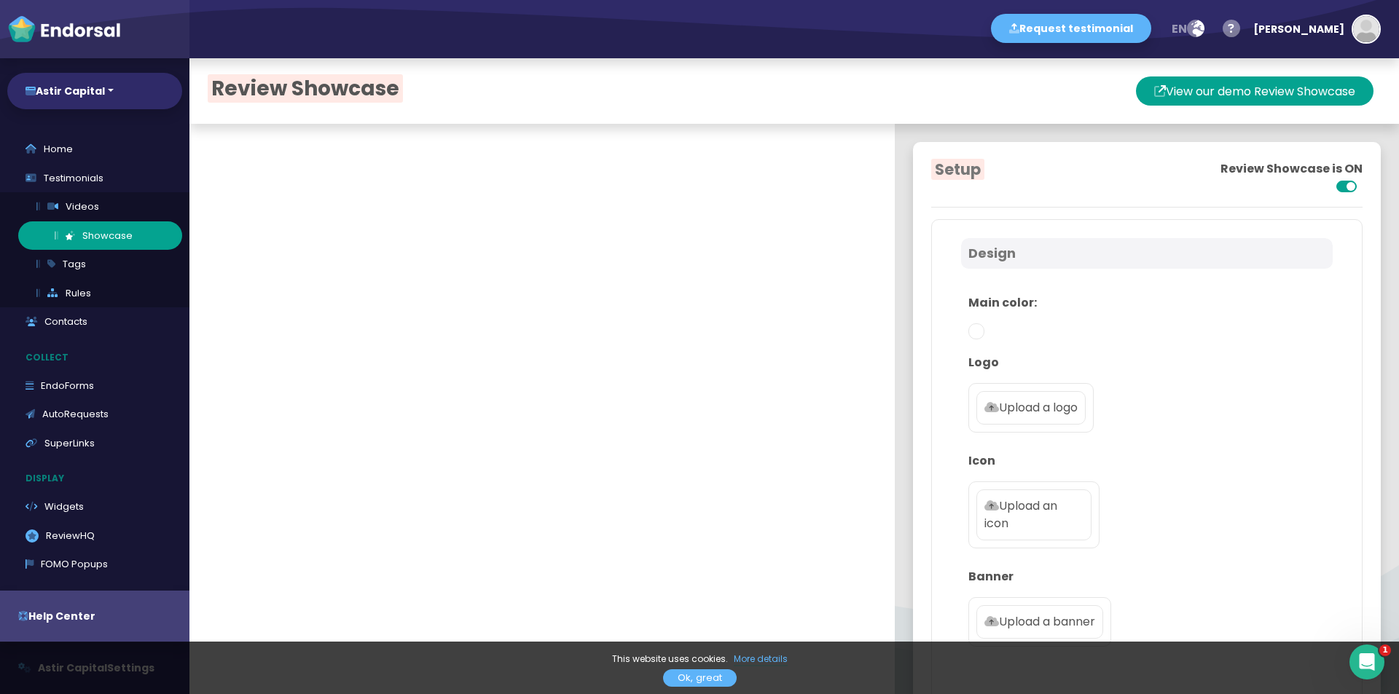
type textarea "Это инвестиционная компания, предлагающая клиентам персонализированный подход к…"
type input "[EMAIL_ADDRESS][DOMAIN_NAME]"
checkbox input "true"
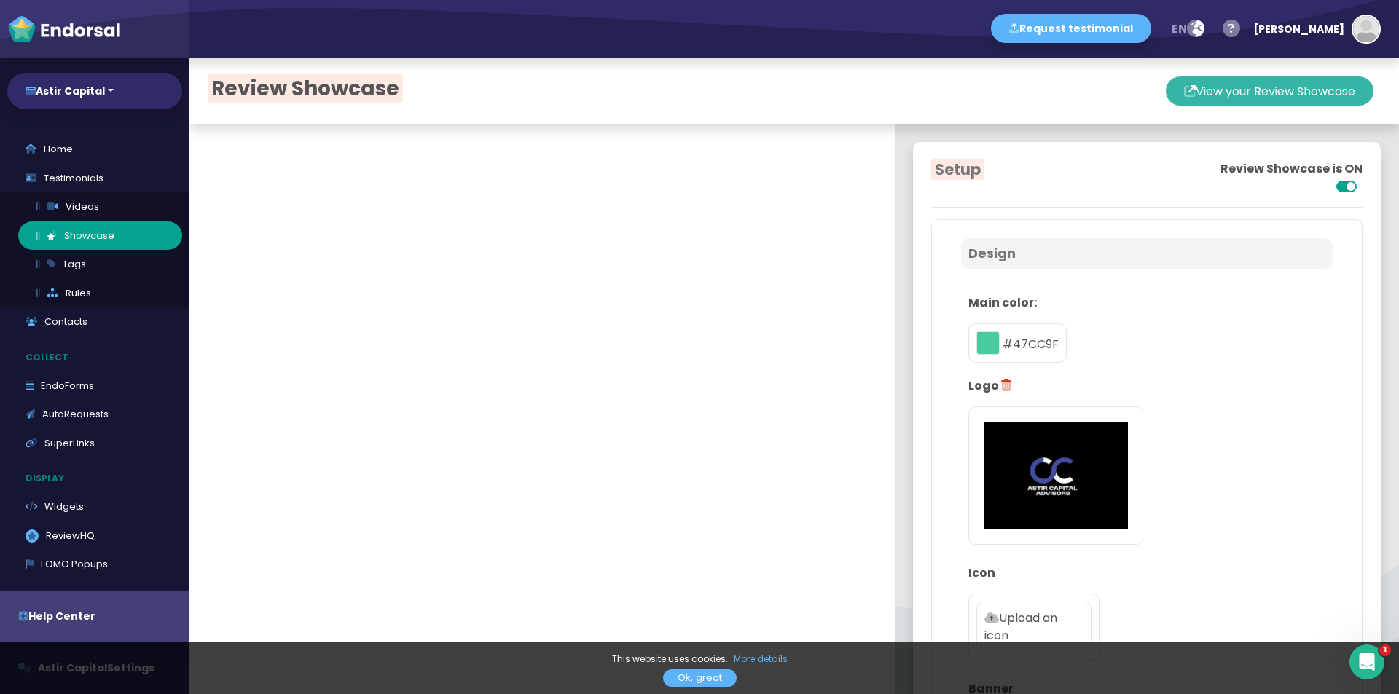
click at [1224, 93] on button "View your Review Showcase" at bounding box center [1270, 90] width 208 height 29
